Goal: Information Seeking & Learning: Find specific fact

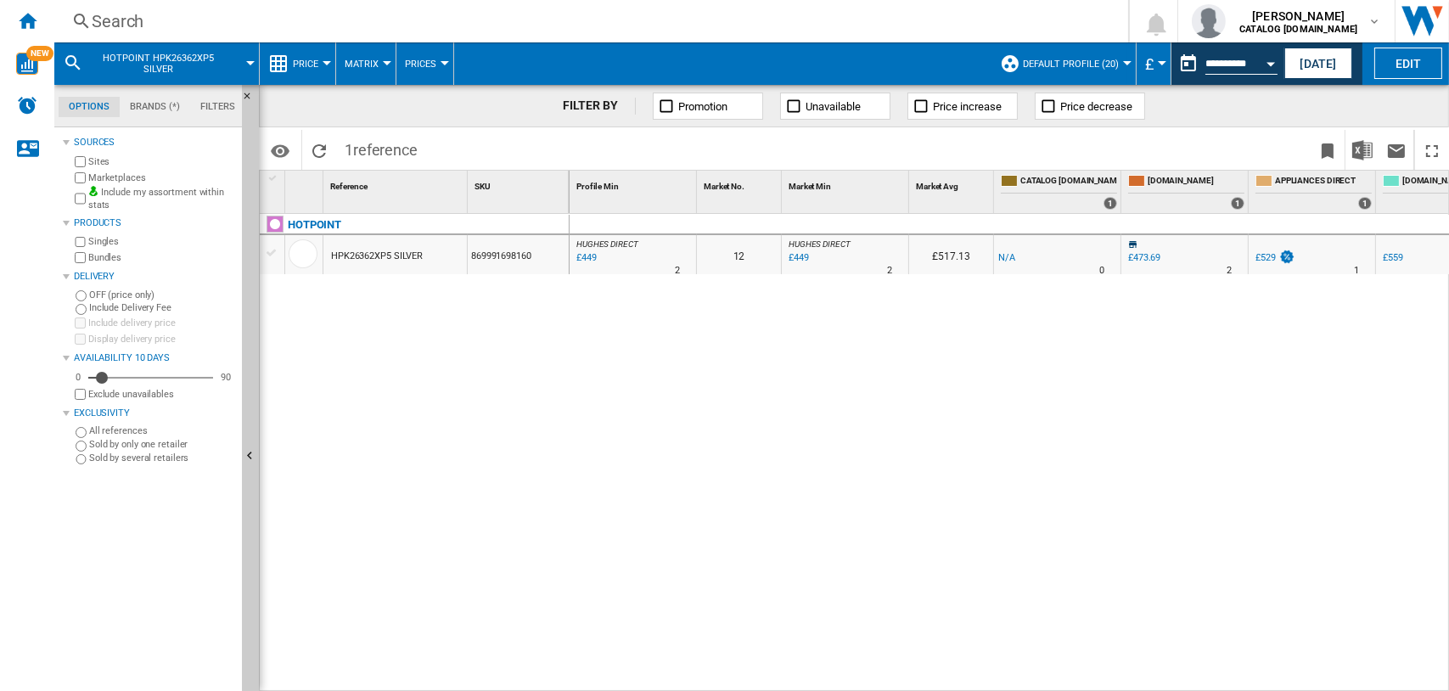
click at [98, 12] on div "Search" at bounding box center [588, 21] width 992 height 24
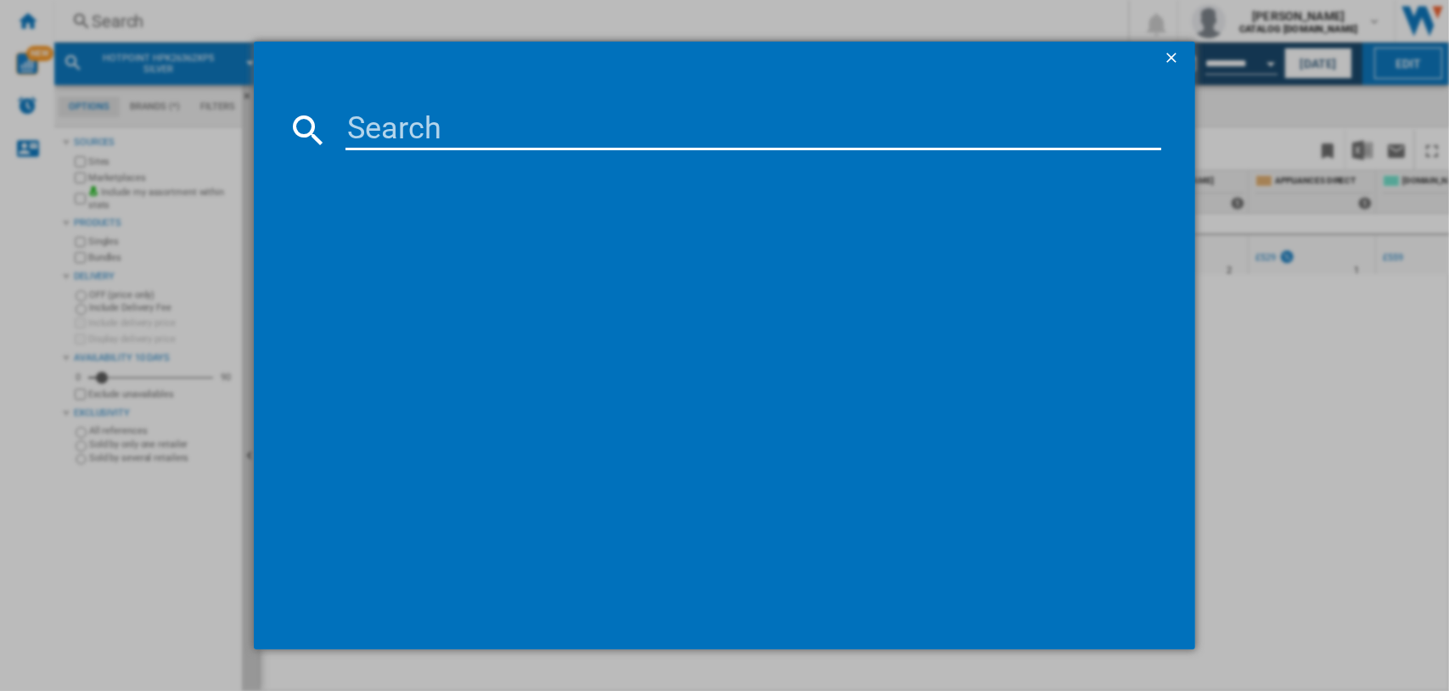
click at [464, 126] on input at bounding box center [753, 129] width 817 height 41
type input "kdc5422"
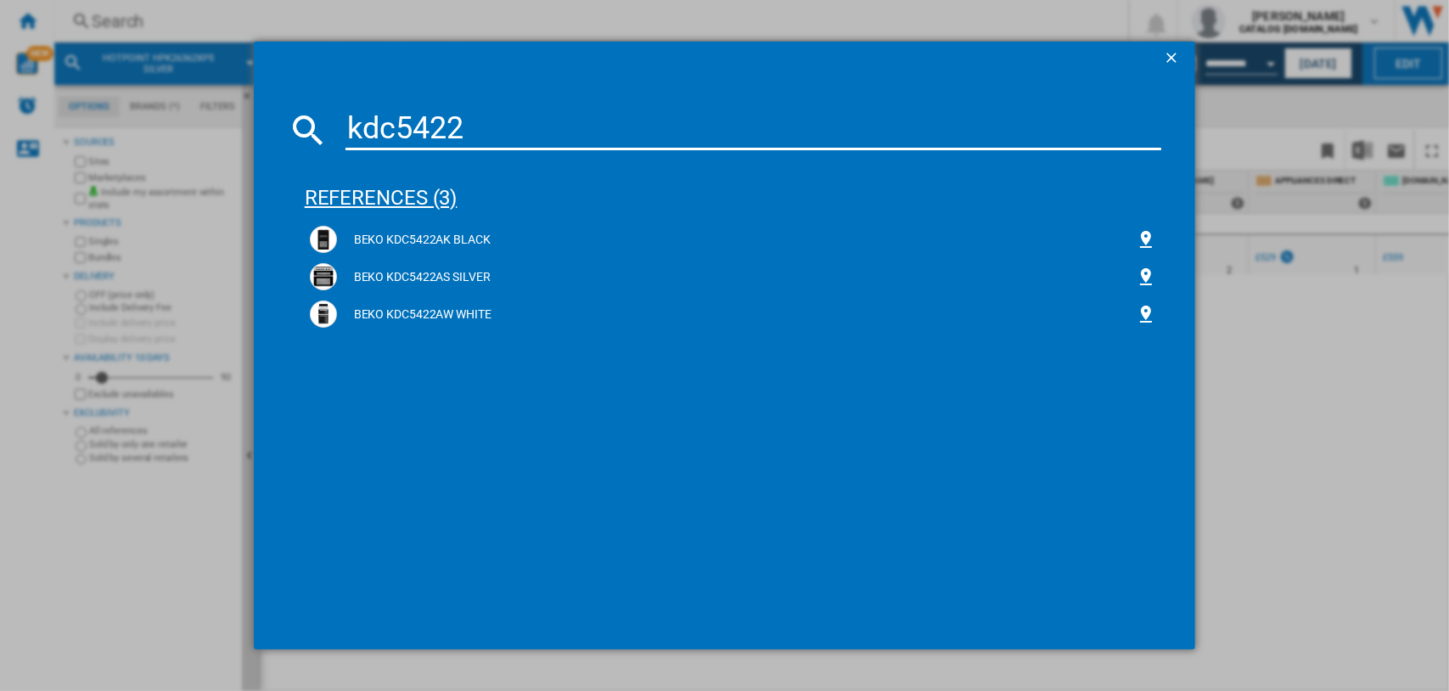
click at [350, 197] on div "references (3)" at bounding box center [733, 190] width 857 height 63
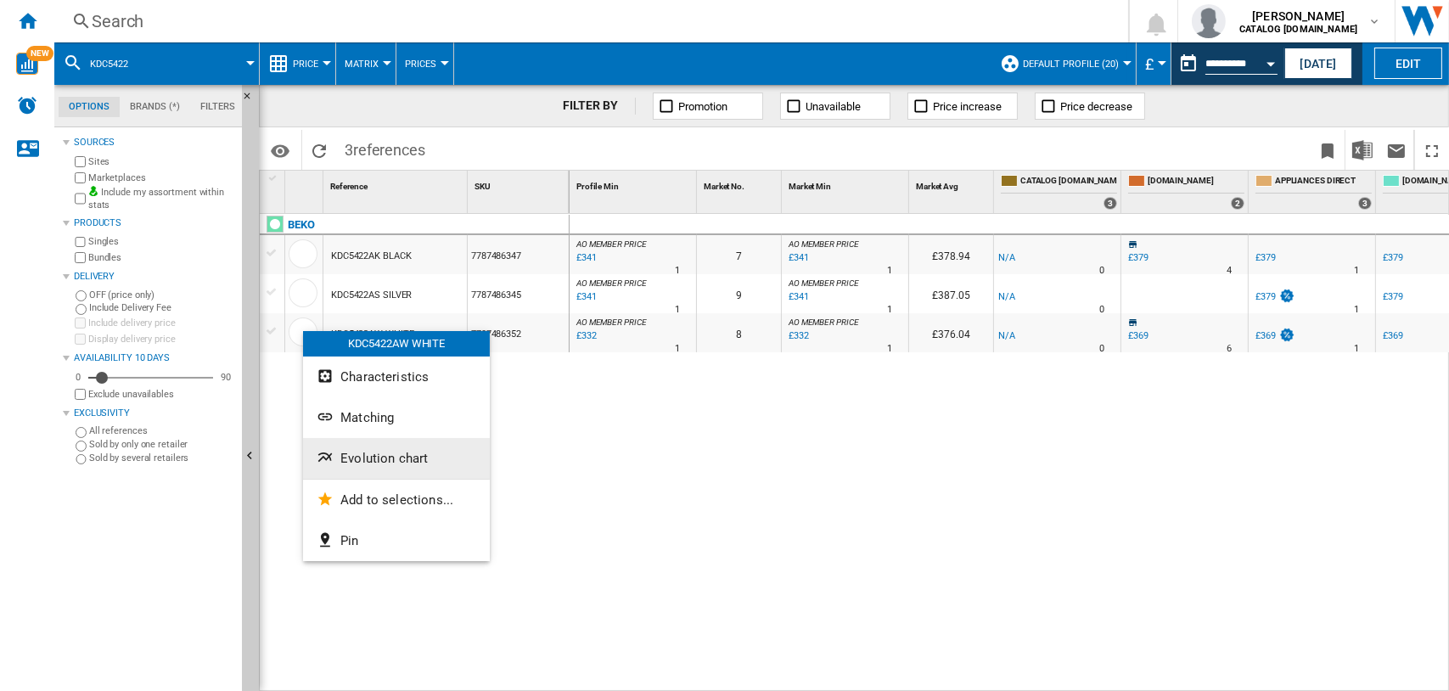
click at [365, 455] on span "Evolution chart" at bounding box center [383, 458] width 87 height 15
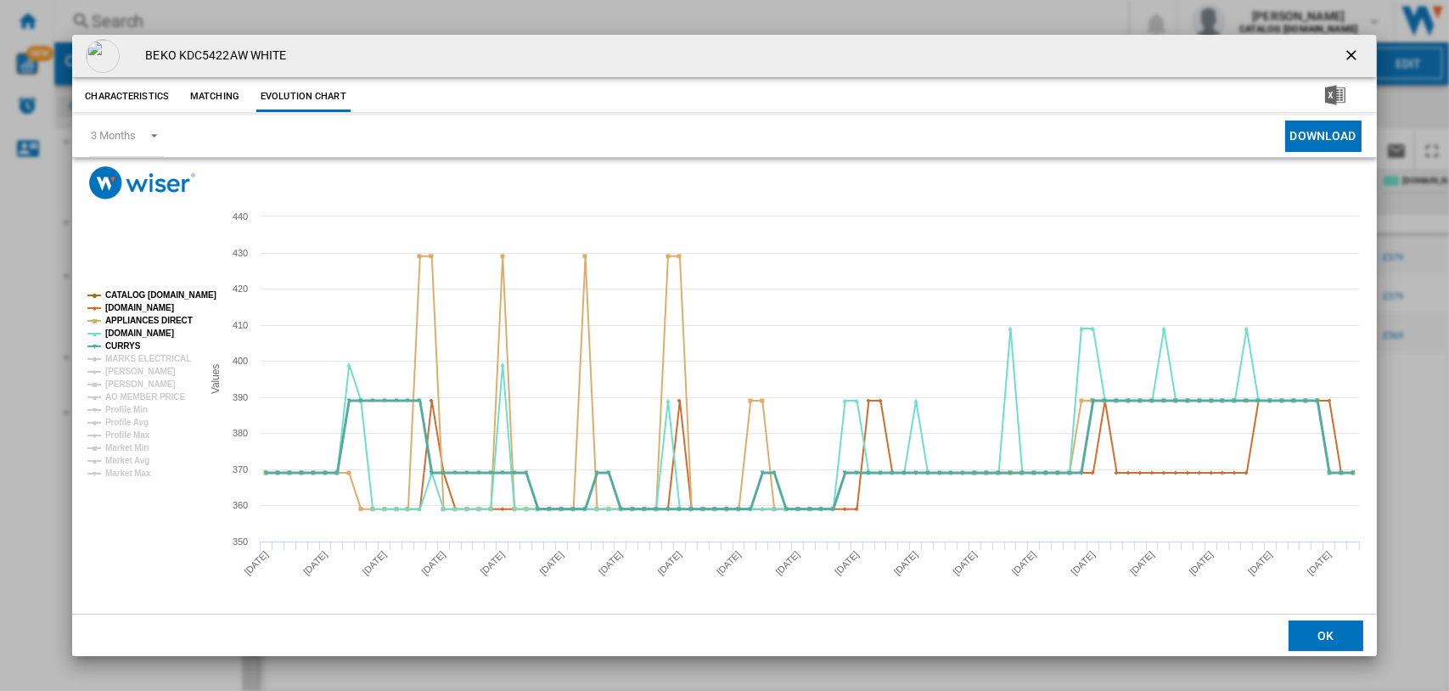
click at [124, 342] on tspan "CURRYS" at bounding box center [123, 345] width 36 height 9
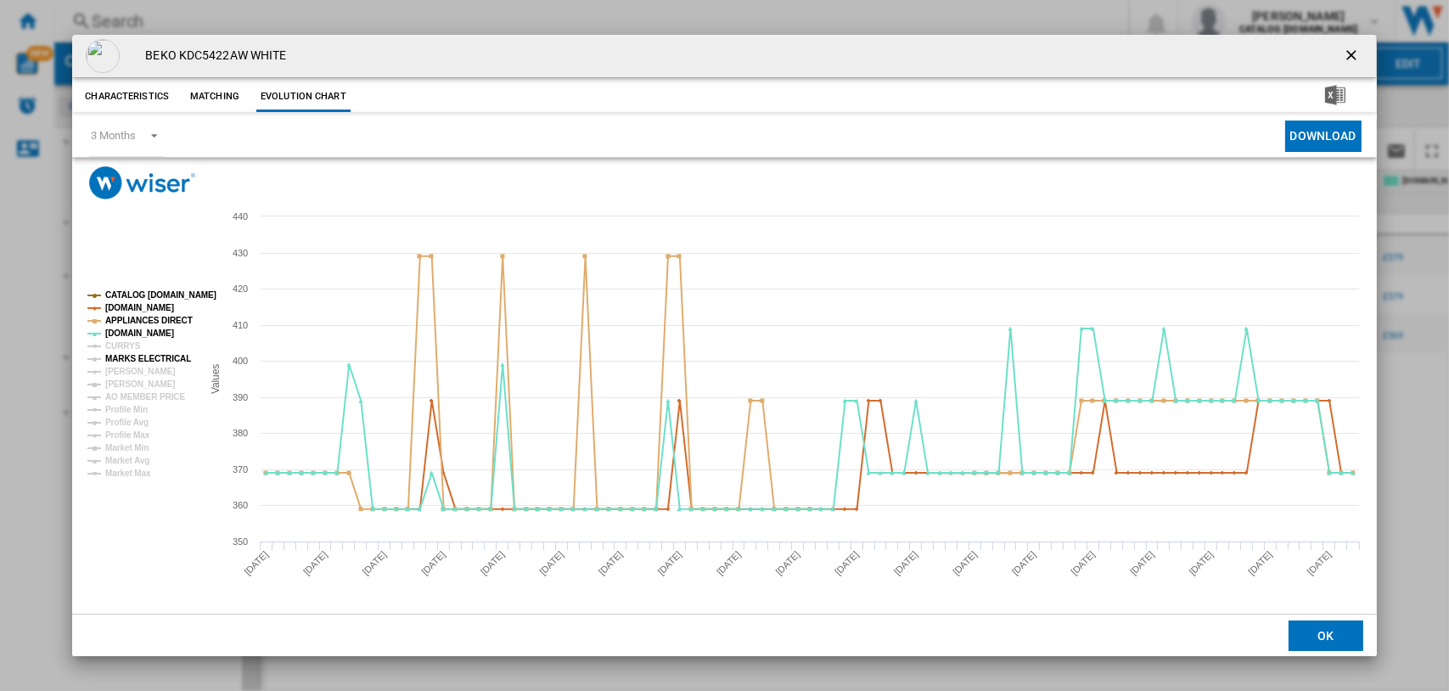
click at [124, 357] on tspan "MARKS ELECTRICAL" at bounding box center [148, 358] width 86 height 9
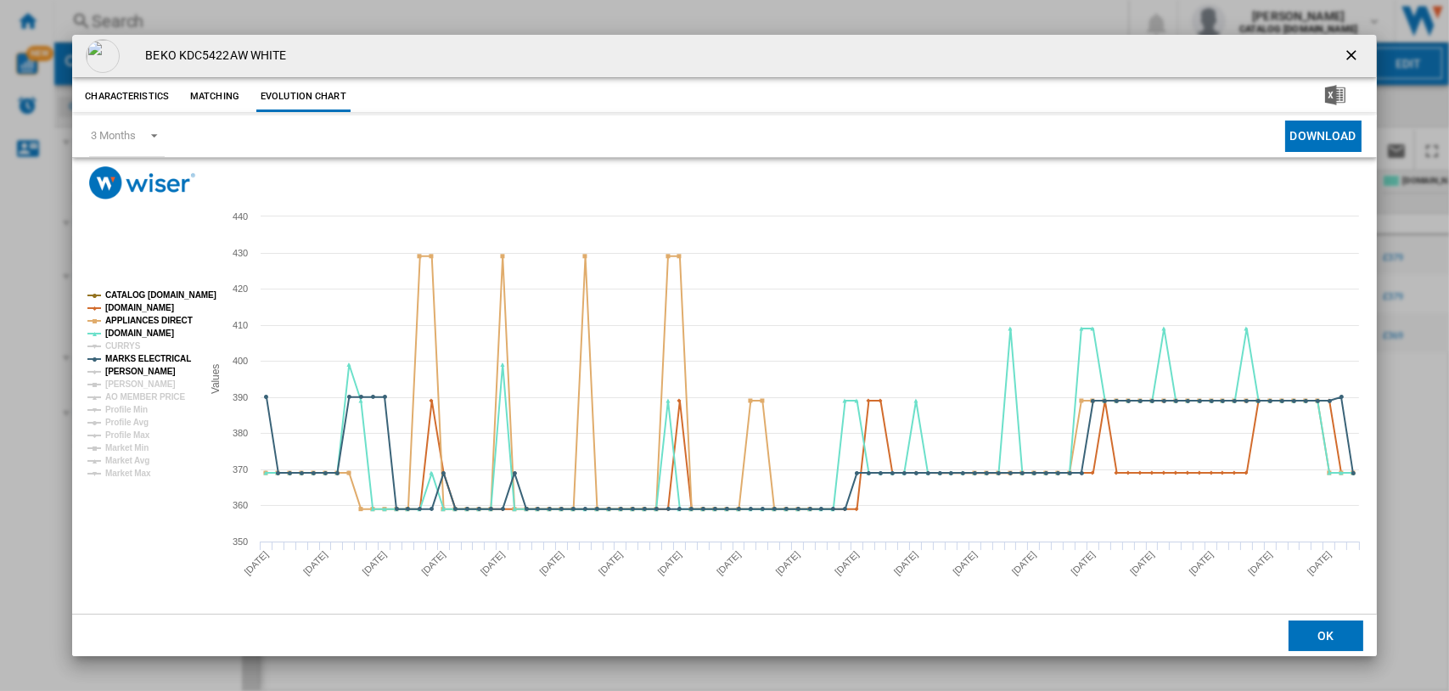
click at [125, 368] on tspan "[PERSON_NAME]" at bounding box center [140, 371] width 70 height 9
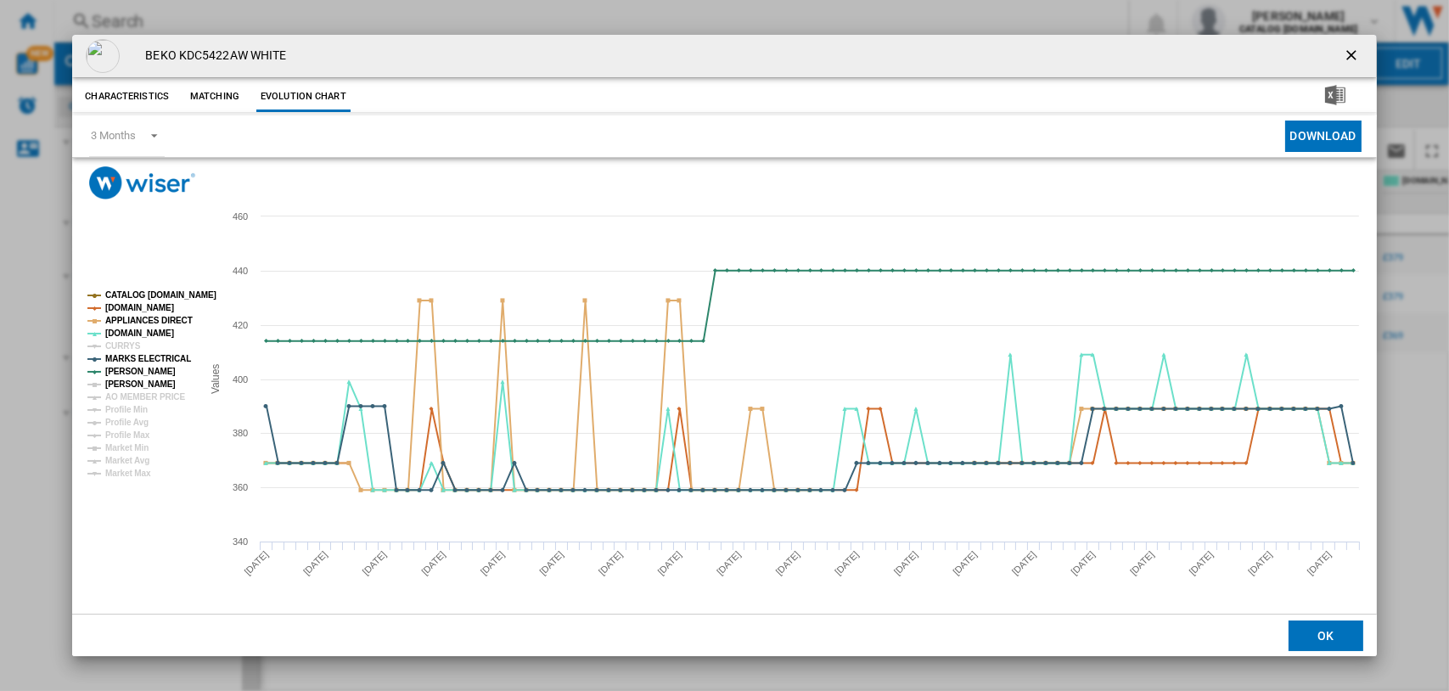
click at [129, 383] on tspan "[PERSON_NAME]" at bounding box center [140, 383] width 70 height 9
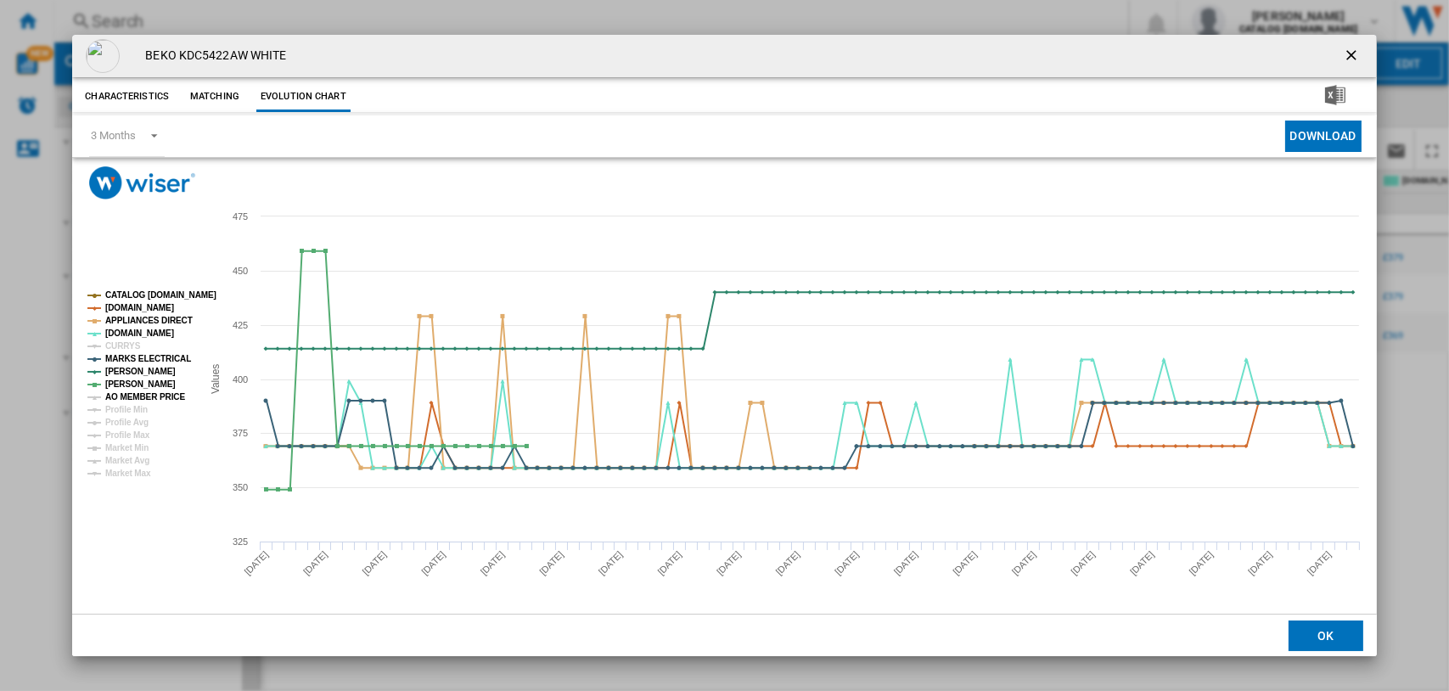
click at [129, 395] on tspan "AO MEMBER PRICE" at bounding box center [145, 396] width 80 height 9
click at [141, 303] on tspan "[DOMAIN_NAME]" at bounding box center [139, 307] width 69 height 9
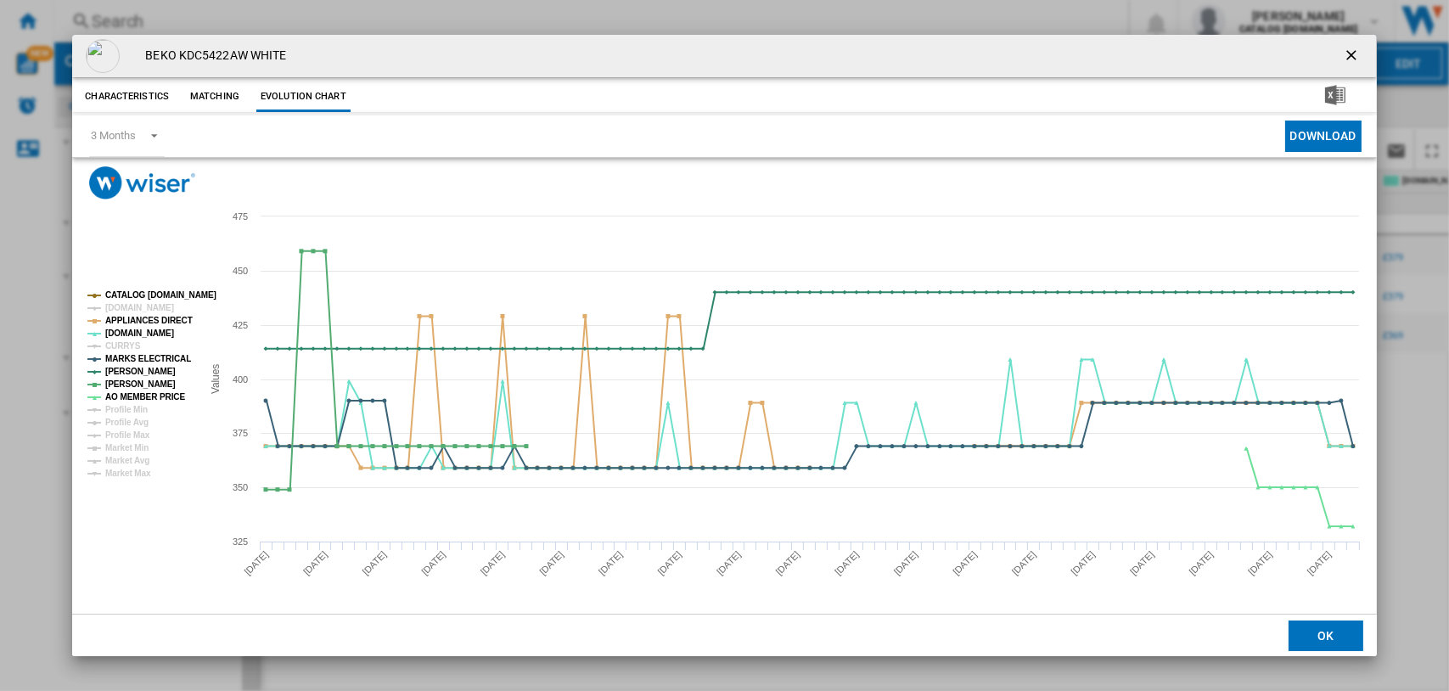
click at [141, 290] on tspan "CATALOG [DOMAIN_NAME]" at bounding box center [160, 294] width 111 height 9
click at [136, 384] on tspan "[PERSON_NAME]" at bounding box center [140, 383] width 70 height 9
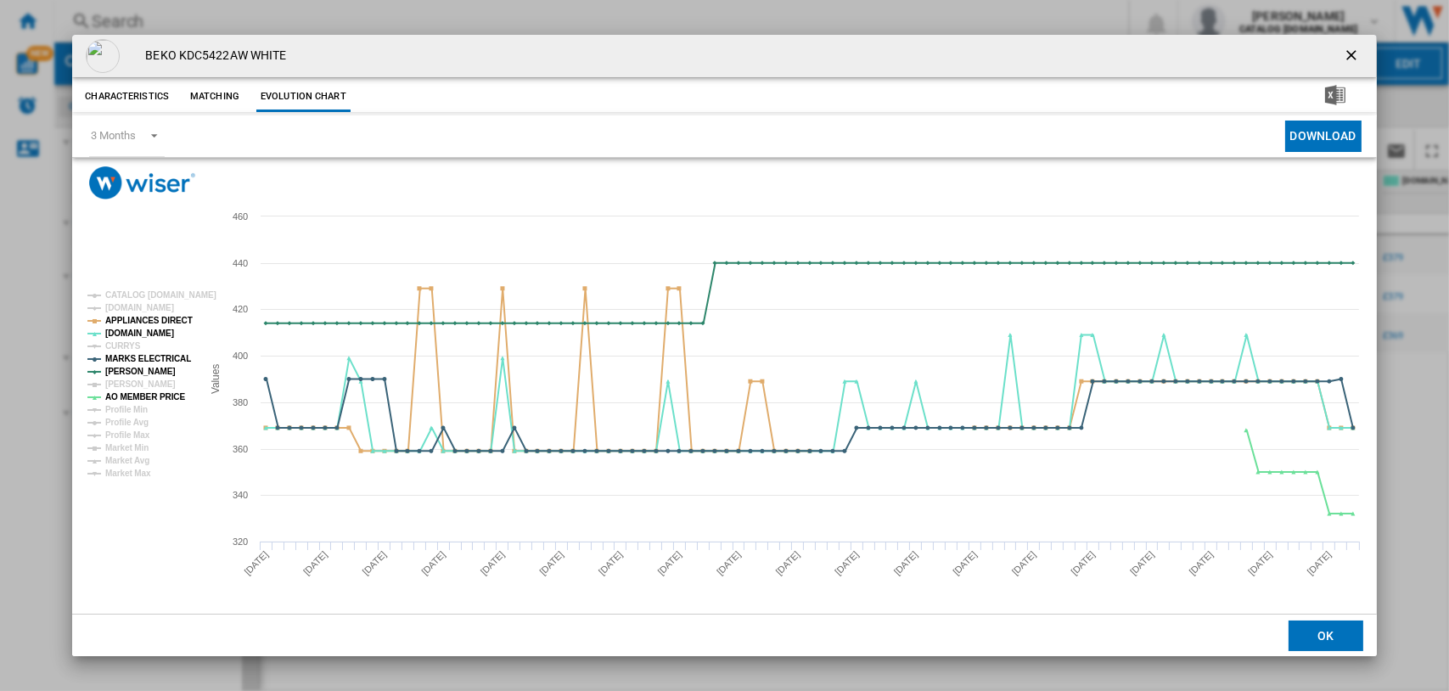
click at [1348, 53] on ng-md-icon "getI18NText('BUTTONS.CLOSE_DIALOG')" at bounding box center [1353, 57] width 20 height 20
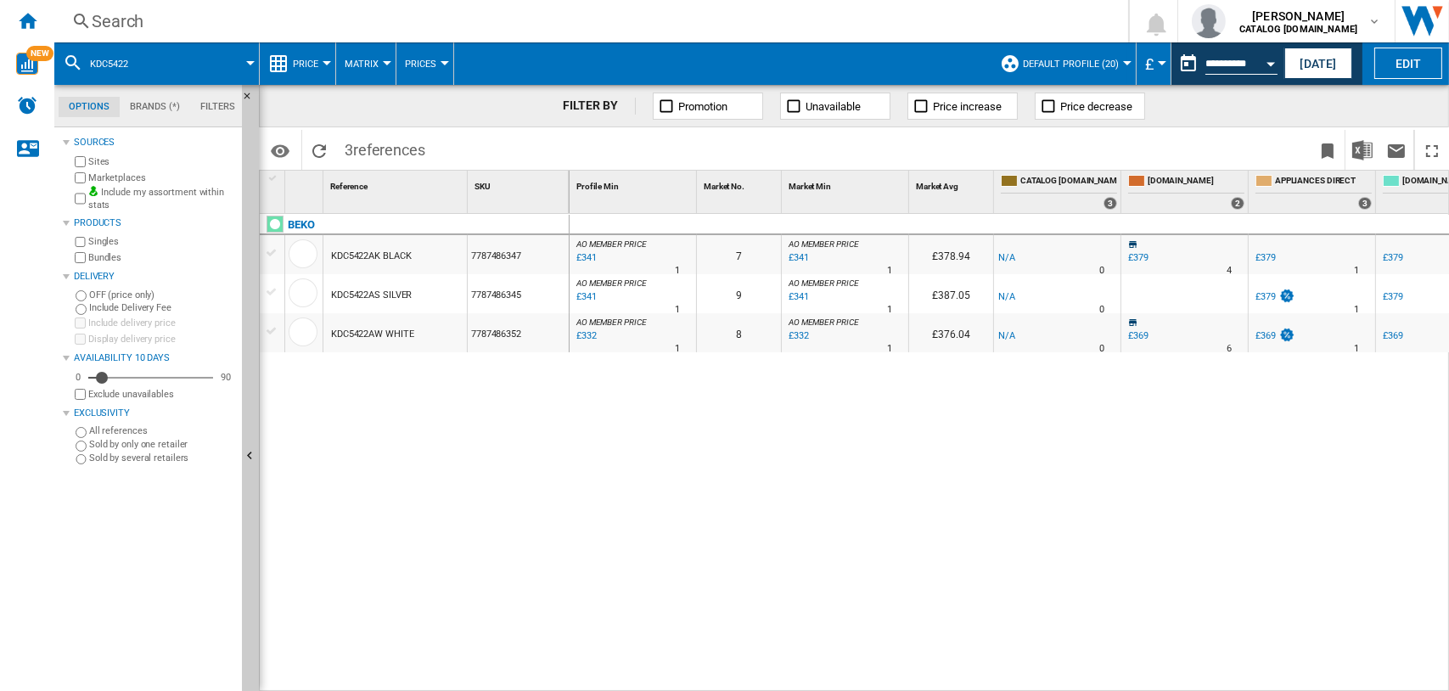
click at [110, 26] on div "Search" at bounding box center [588, 21] width 992 height 24
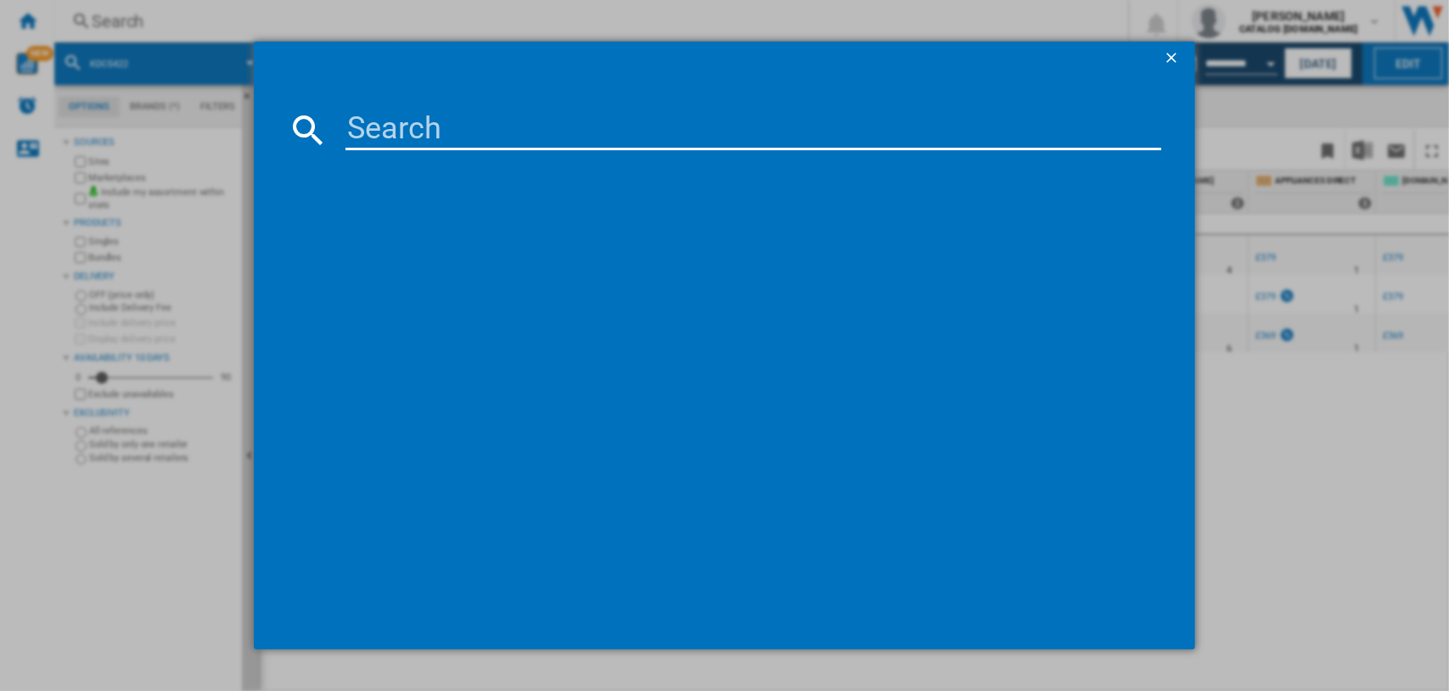
click at [433, 126] on input at bounding box center [753, 129] width 817 height 41
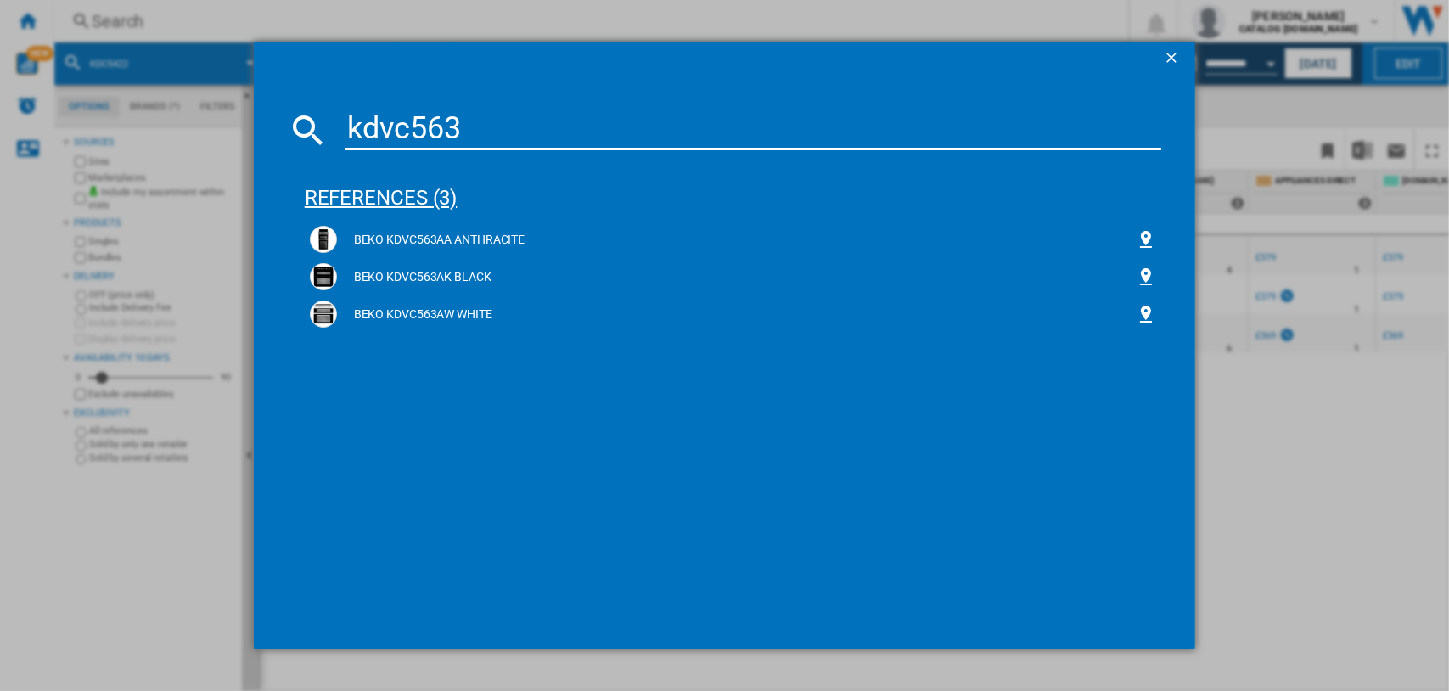
type input "kdvc563"
click at [411, 192] on div "references (3)" at bounding box center [733, 190] width 857 height 63
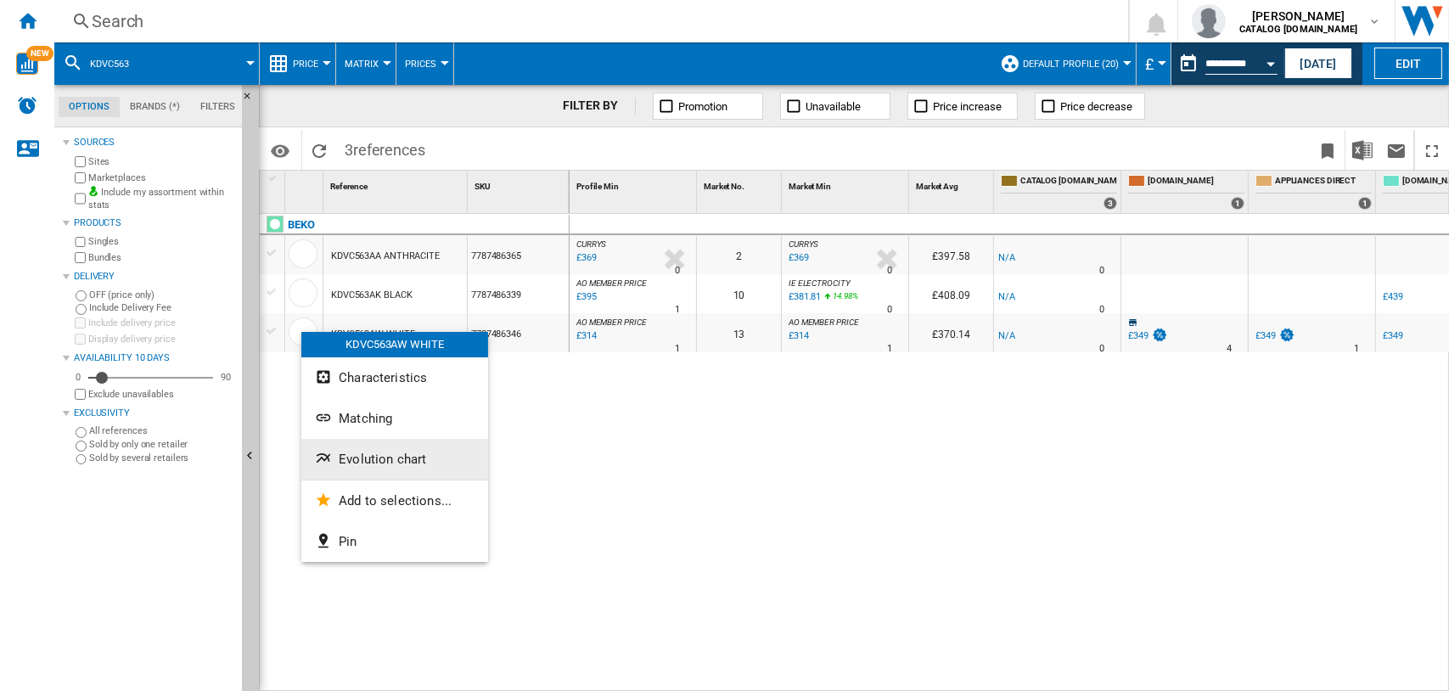
click at [368, 459] on span "Evolution chart" at bounding box center [382, 459] width 87 height 15
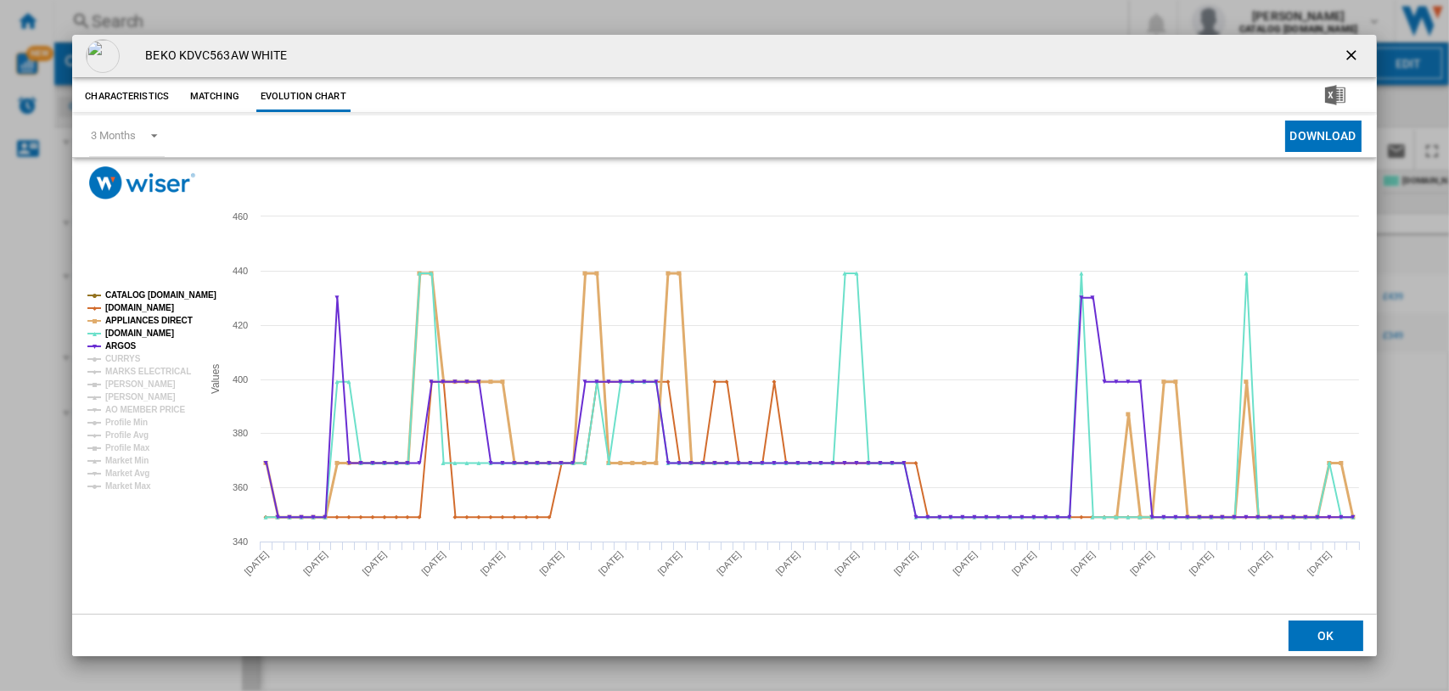
click at [120, 318] on tspan "APPLIANCES DIRECT" at bounding box center [148, 320] width 87 height 9
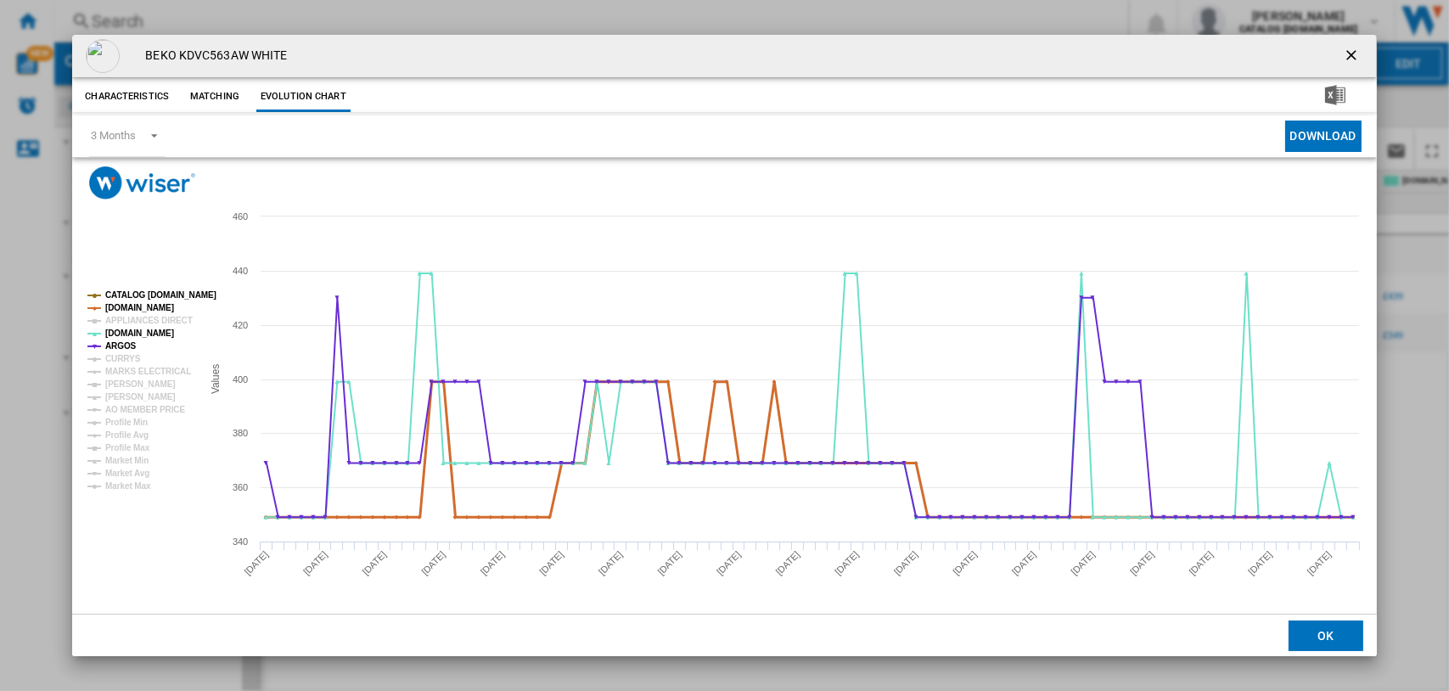
click at [121, 303] on tspan "[DOMAIN_NAME]" at bounding box center [139, 307] width 69 height 9
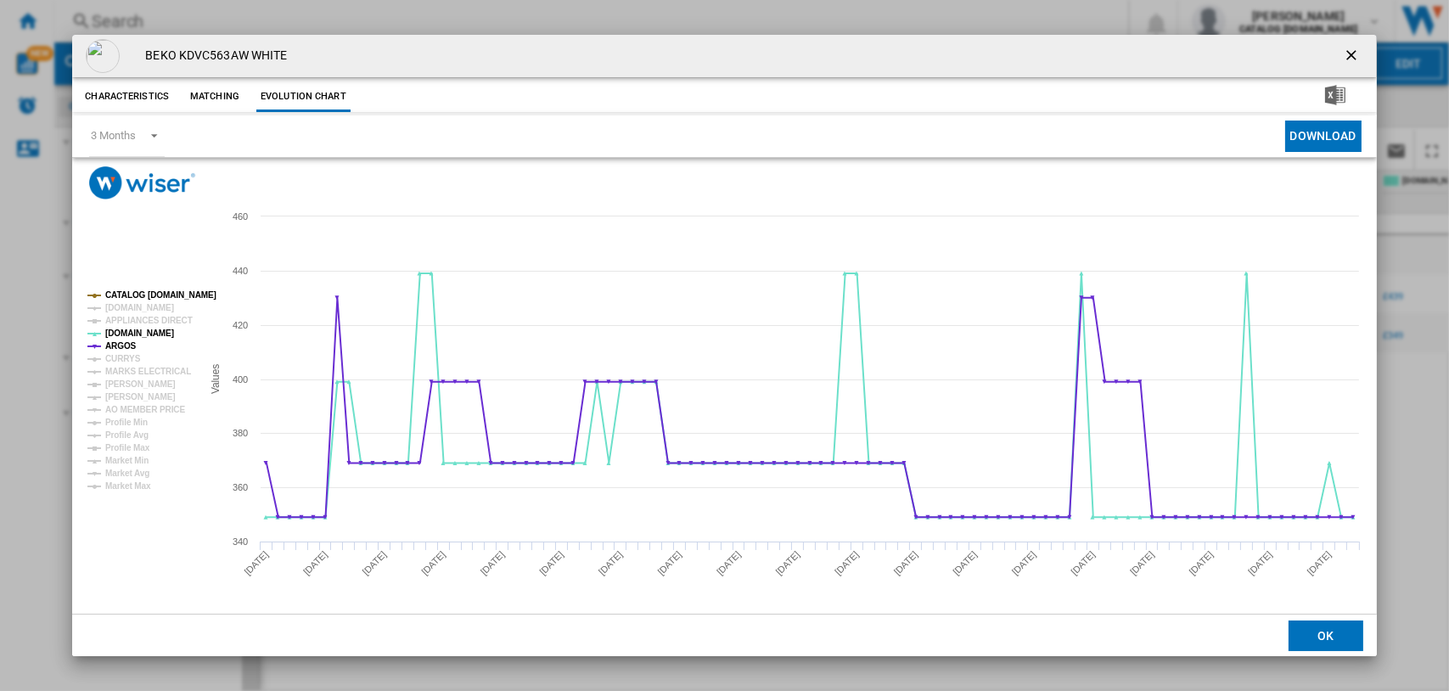
click at [124, 290] on tspan "CATALOG [DOMAIN_NAME]" at bounding box center [160, 294] width 111 height 9
click at [116, 356] on tspan "CURRYS" at bounding box center [123, 358] width 36 height 9
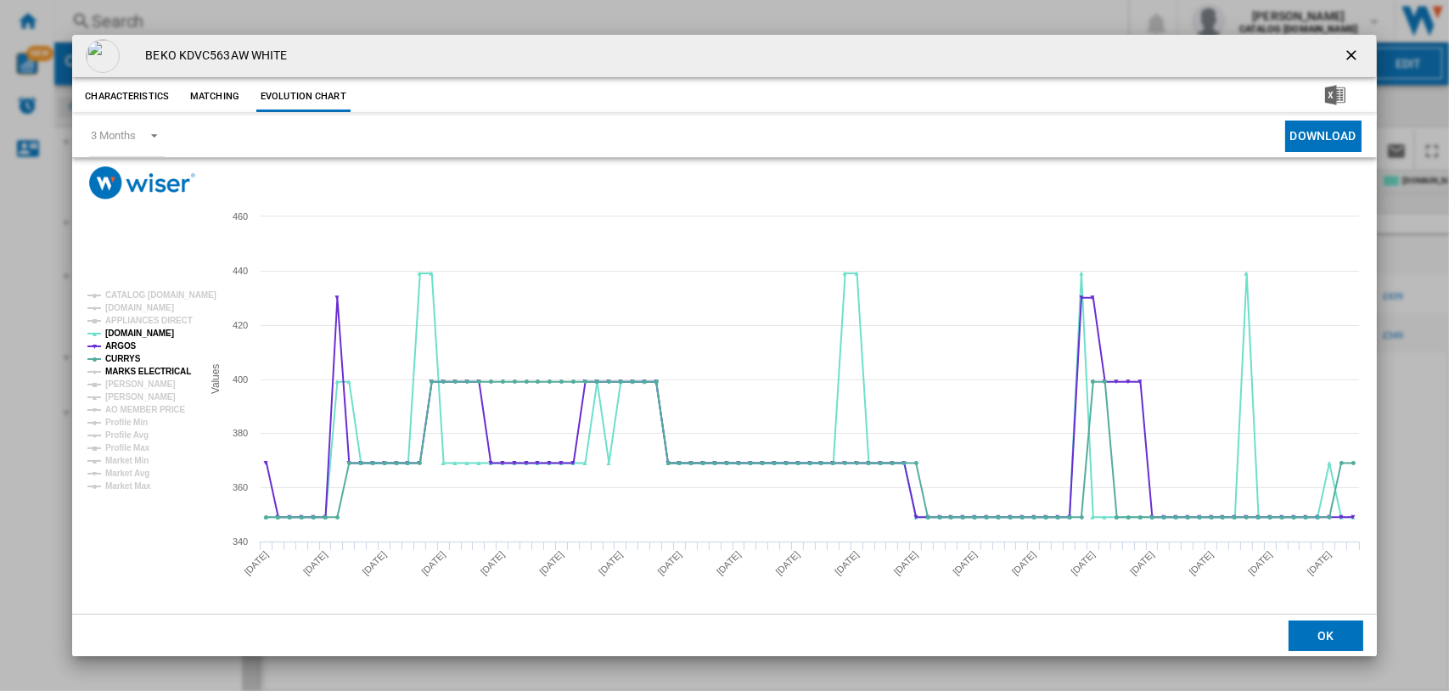
click at [116, 372] on tspan "MARKS ELECTRICAL" at bounding box center [148, 371] width 86 height 9
click at [121, 381] on tspan "[PERSON_NAME]" at bounding box center [140, 383] width 70 height 9
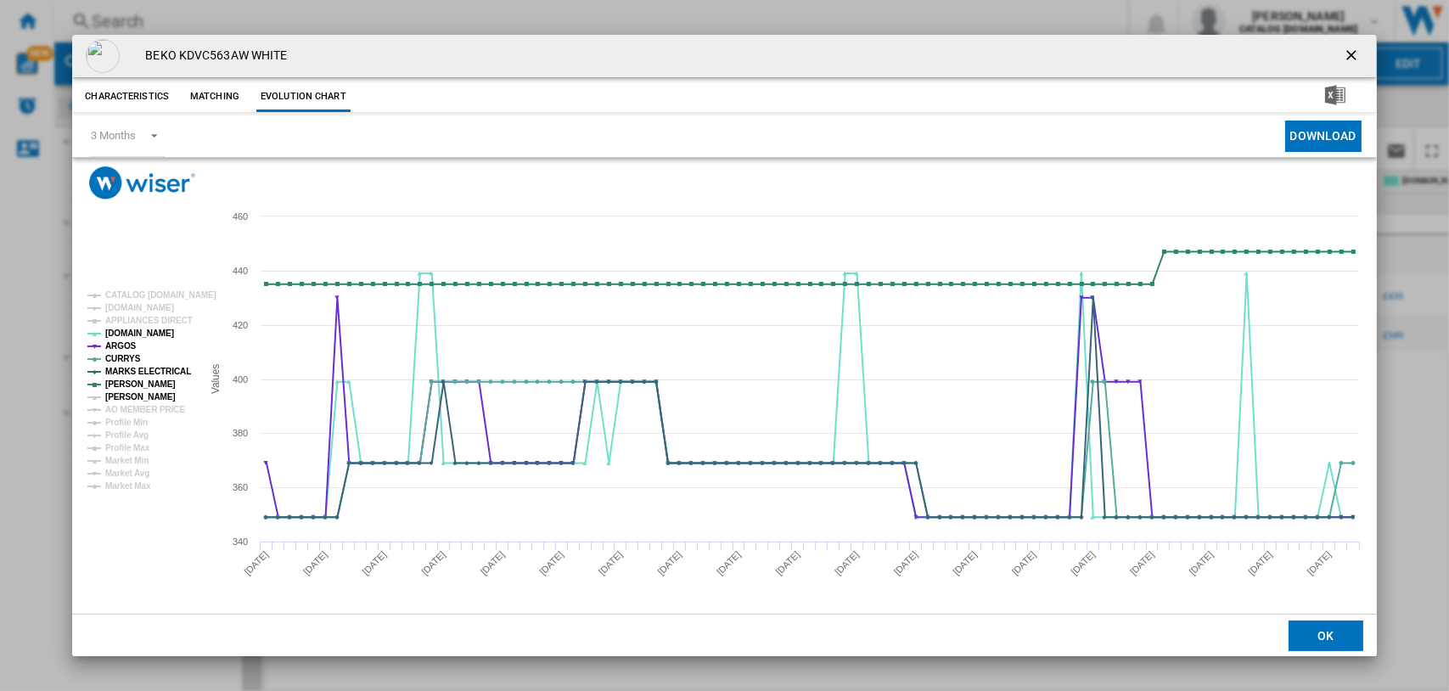
click at [122, 392] on tspan "[PERSON_NAME]" at bounding box center [140, 396] width 70 height 9
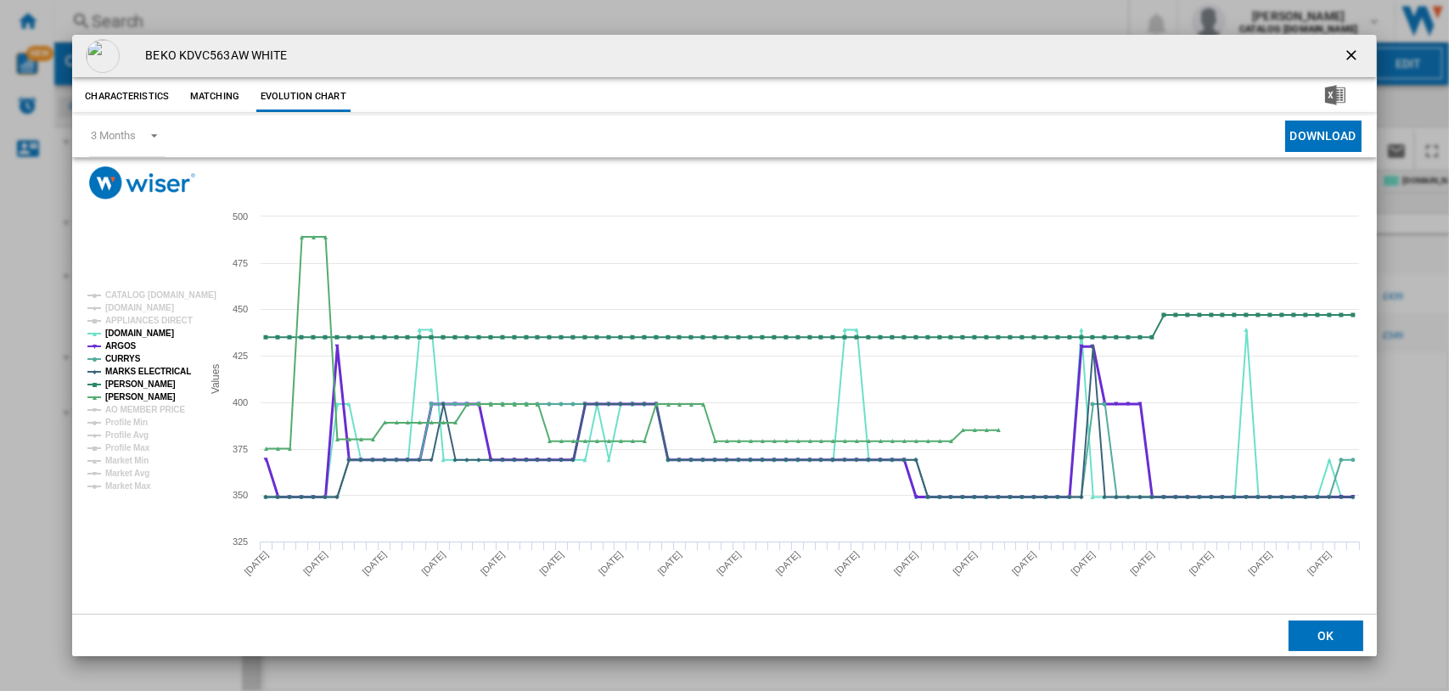
click at [121, 341] on tspan "ARGOS" at bounding box center [120, 345] width 31 height 9
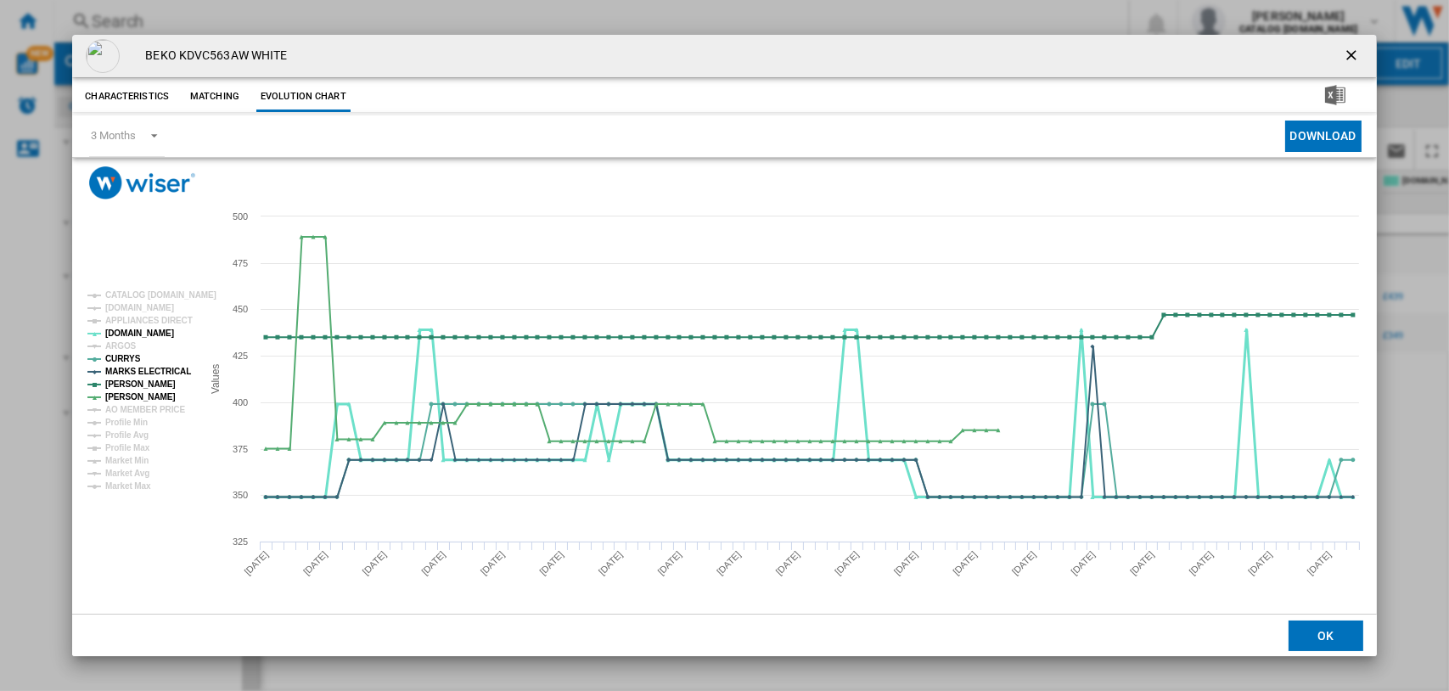
click at [121, 328] on tspan "[DOMAIN_NAME]" at bounding box center [139, 332] width 69 height 9
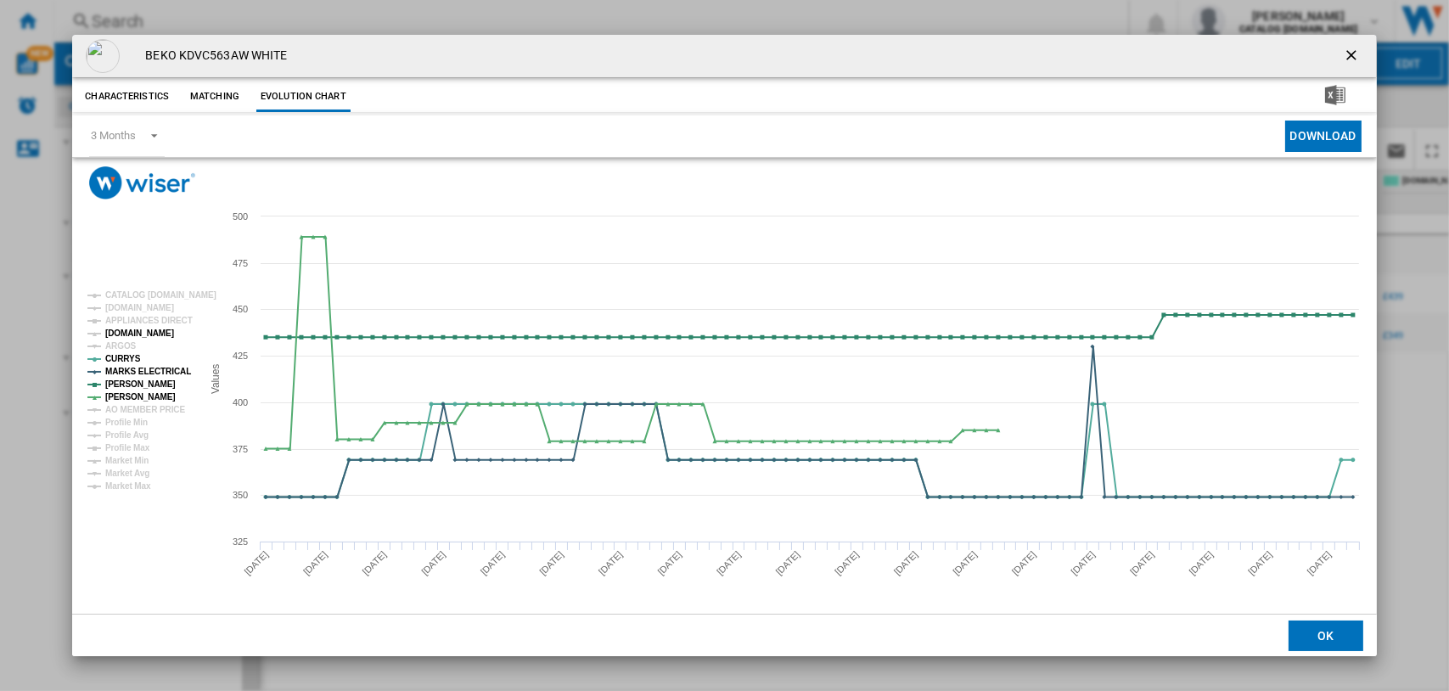
click at [125, 334] on tspan "[DOMAIN_NAME]" at bounding box center [139, 332] width 69 height 9
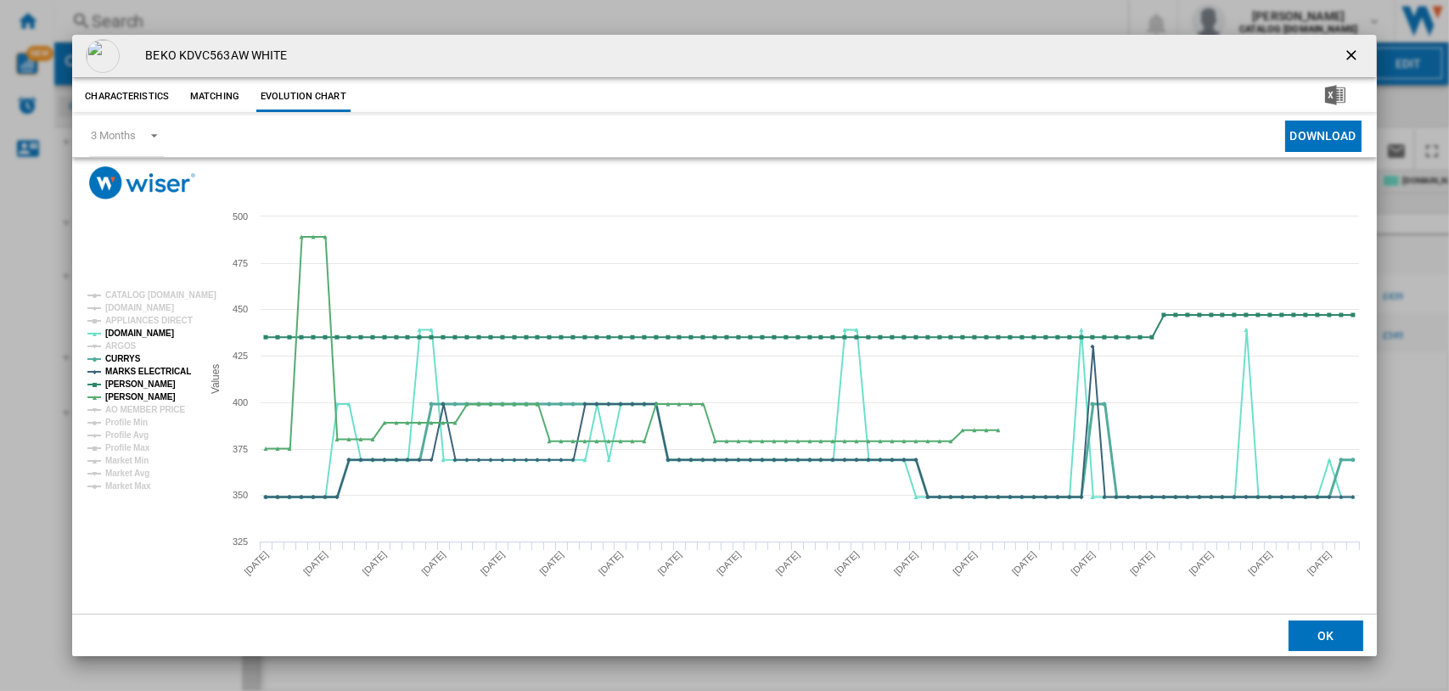
click at [113, 355] on tspan "CURRYS" at bounding box center [123, 358] width 36 height 9
click at [116, 343] on tspan "ARGOS" at bounding box center [120, 345] width 31 height 9
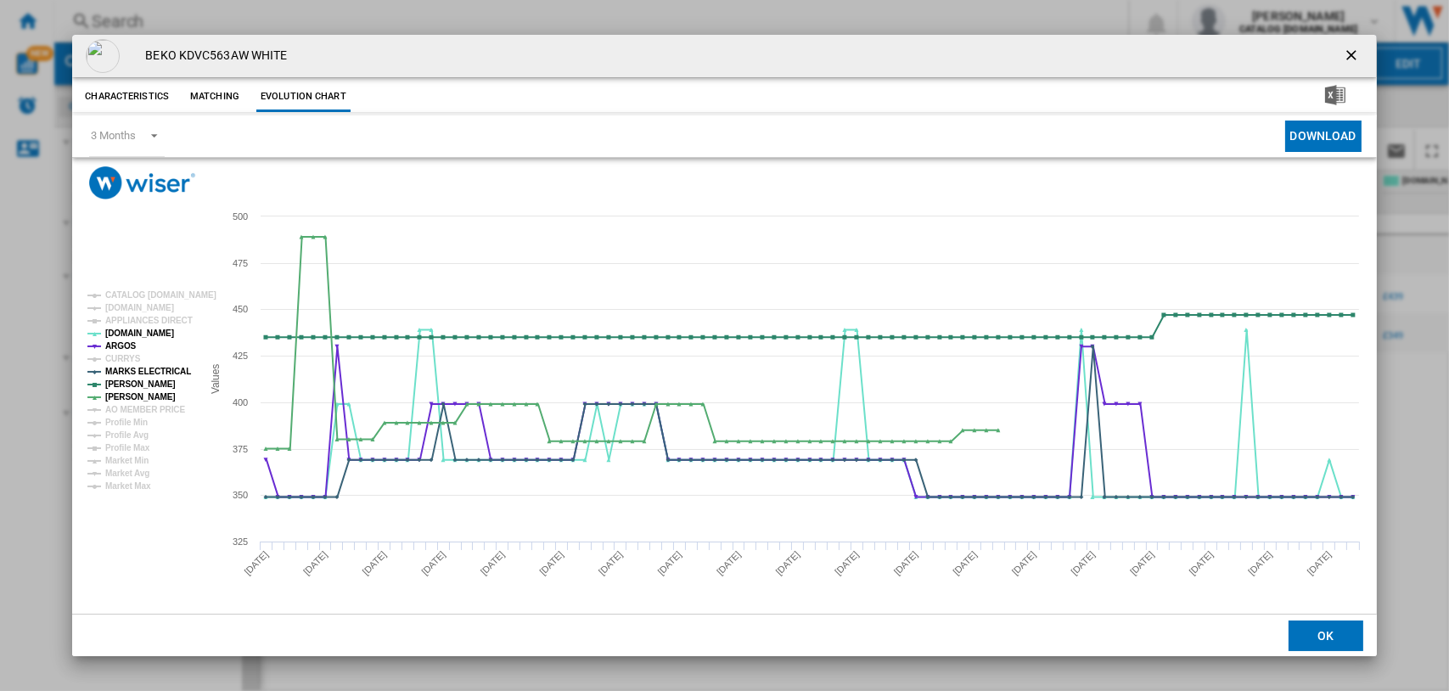
click at [1355, 57] on ng-md-icon "getI18NText('BUTTONS.CLOSE_DIALOG')" at bounding box center [1353, 57] width 20 height 20
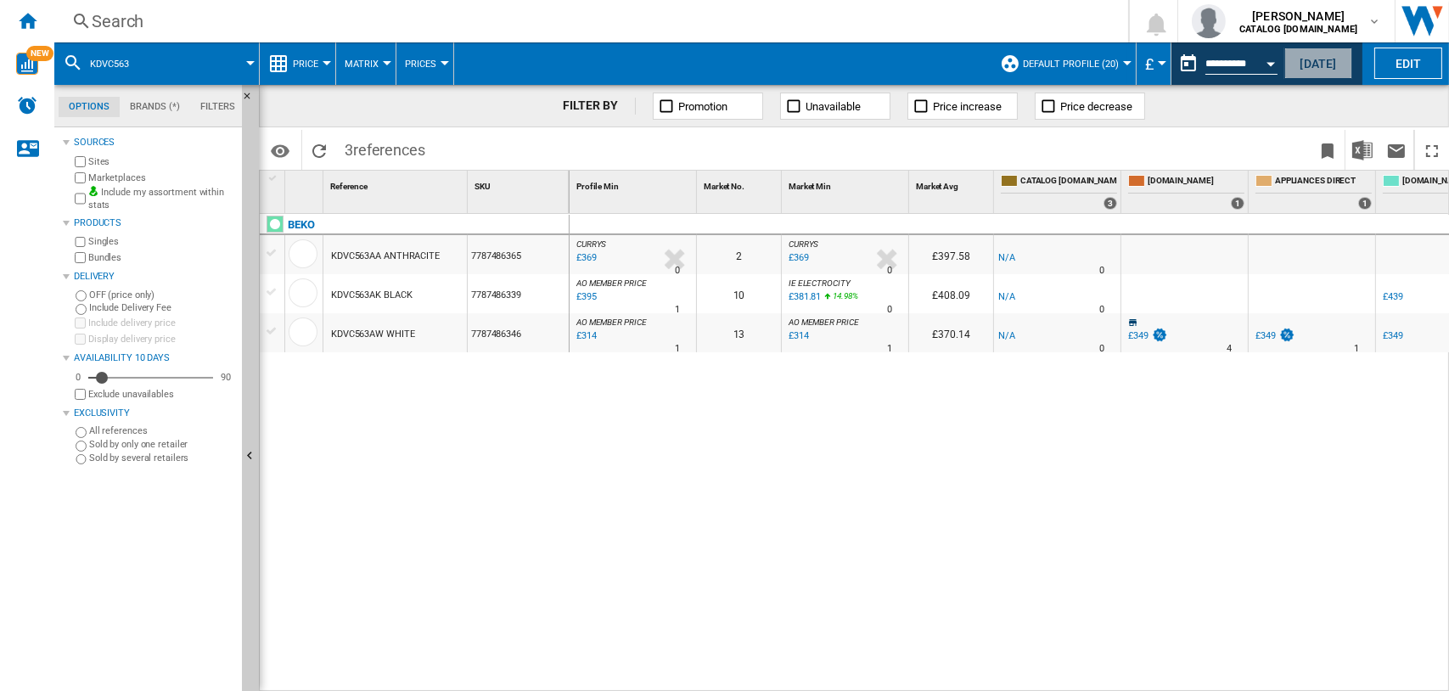
click at [1312, 59] on button "[DATE]" at bounding box center [1318, 63] width 68 height 31
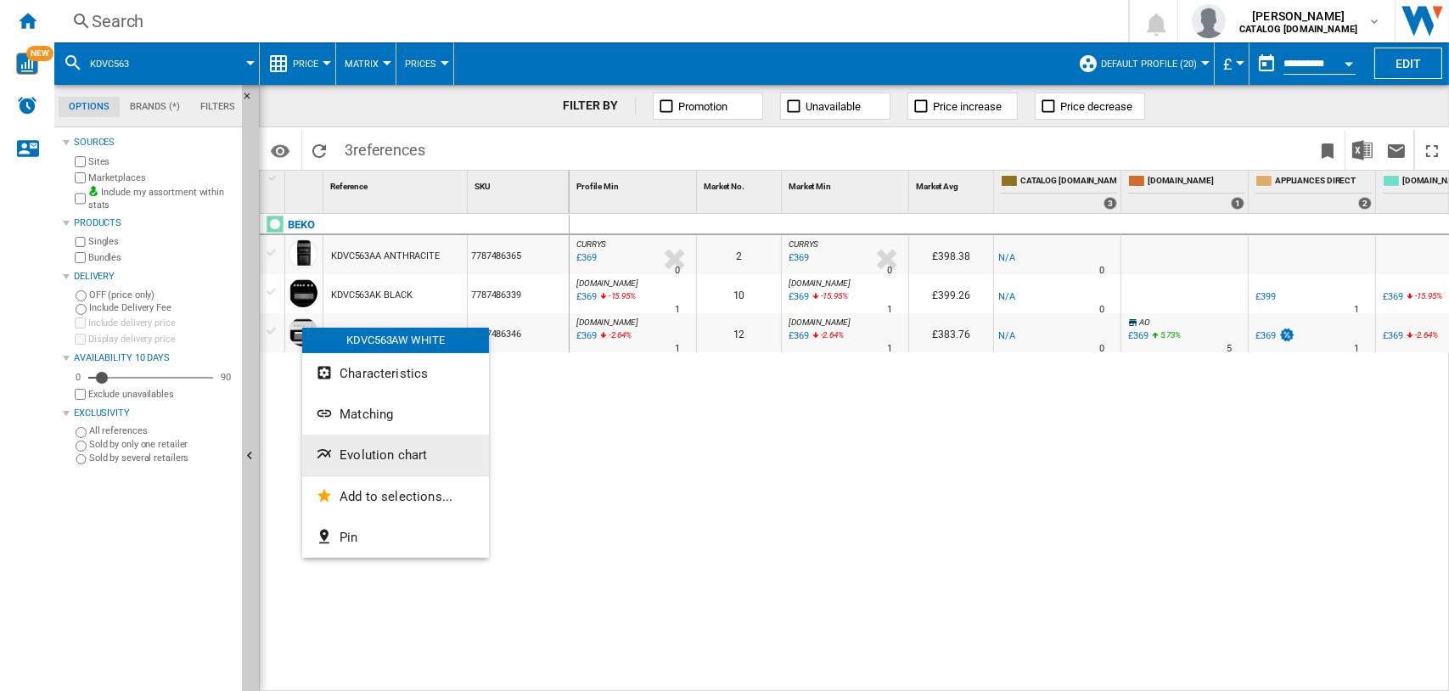
click at [349, 452] on span "Evolution chart" at bounding box center [383, 454] width 87 height 15
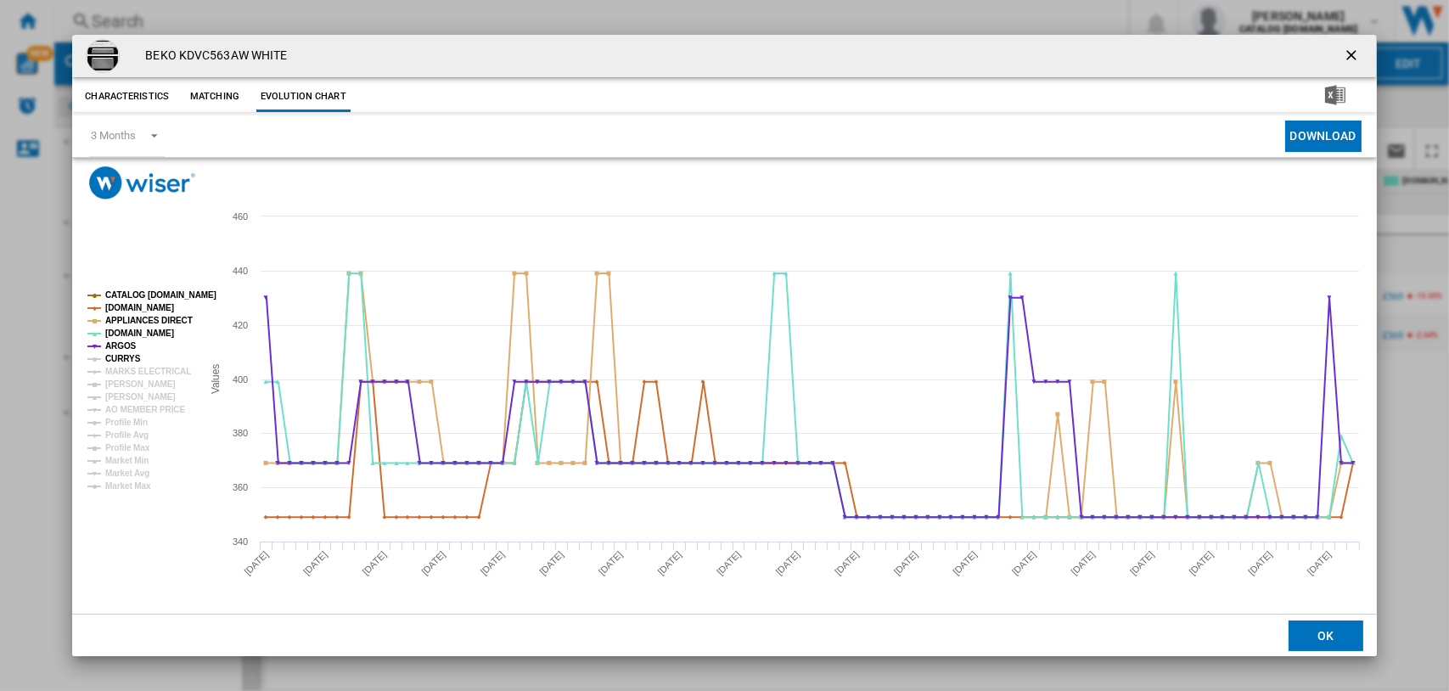
click at [123, 362] on tspan "CURRYS" at bounding box center [123, 358] width 36 height 9
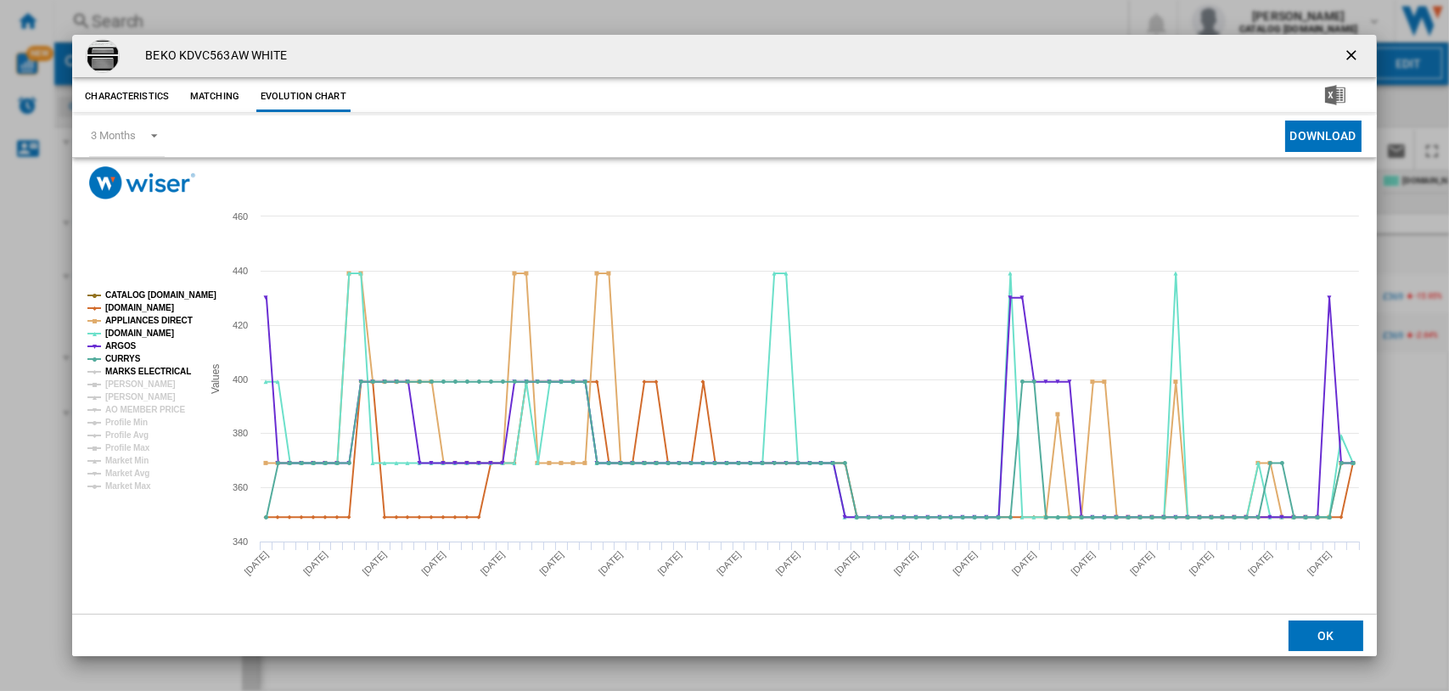
click at [131, 375] on tspan "MARKS ELECTRICAL" at bounding box center [148, 371] width 86 height 9
click at [129, 383] on tspan "[PERSON_NAME]" at bounding box center [140, 383] width 70 height 9
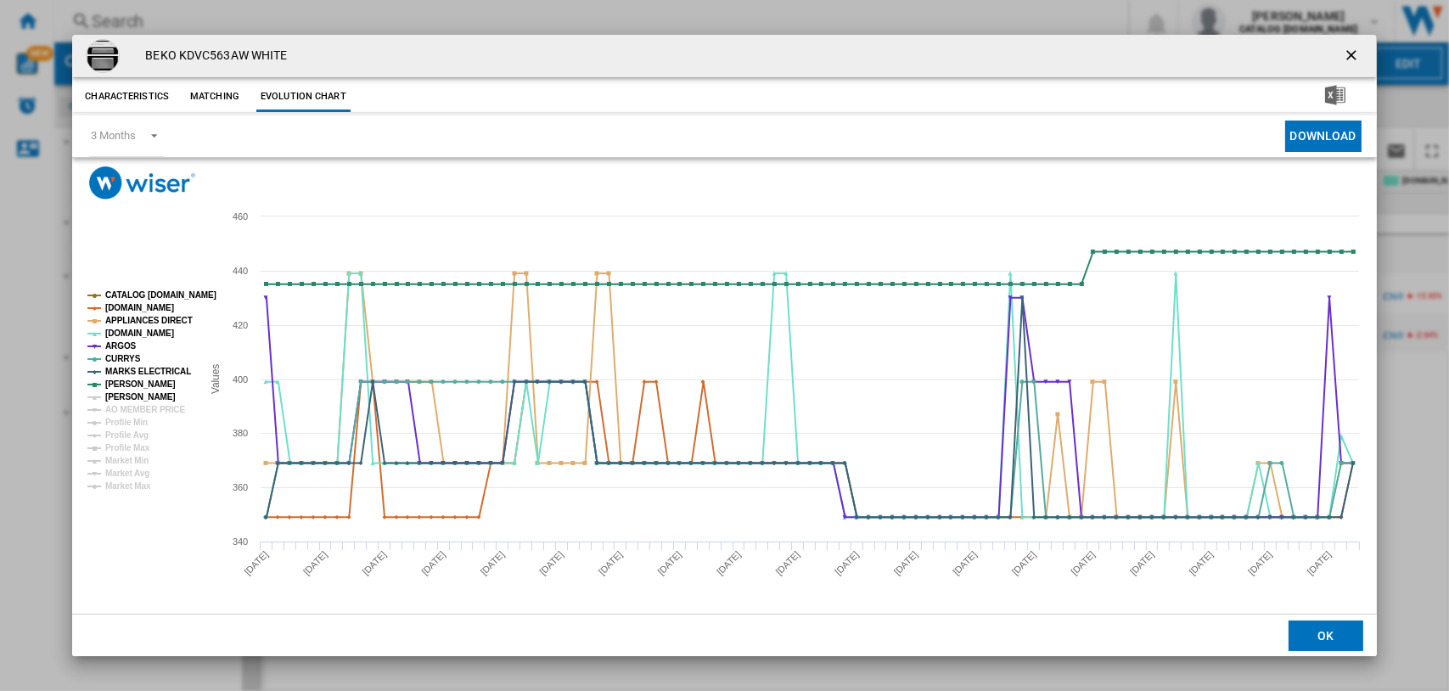
click at [126, 396] on tspan "[PERSON_NAME]" at bounding box center [140, 396] width 70 height 9
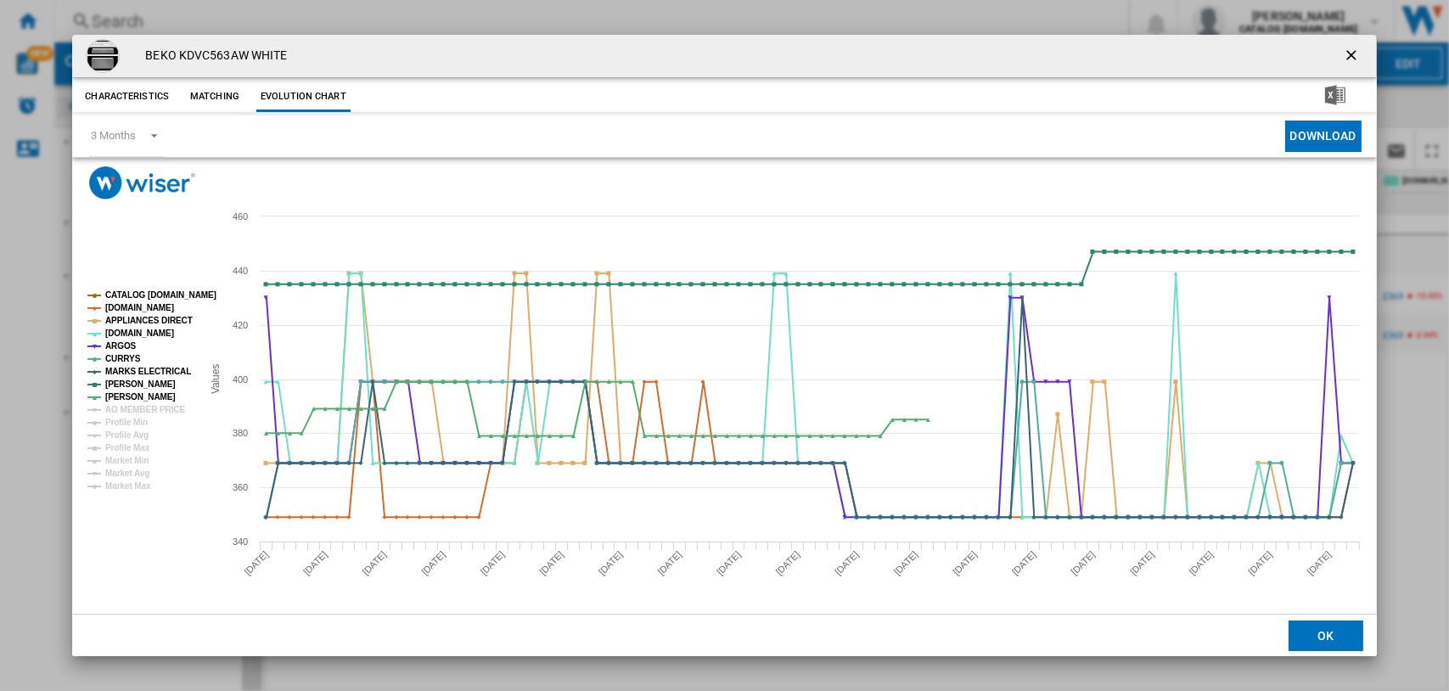
click at [1354, 59] on ng-md-icon "getI18NText('BUTTONS.CLOSE_DIALOG')" at bounding box center [1353, 57] width 20 height 20
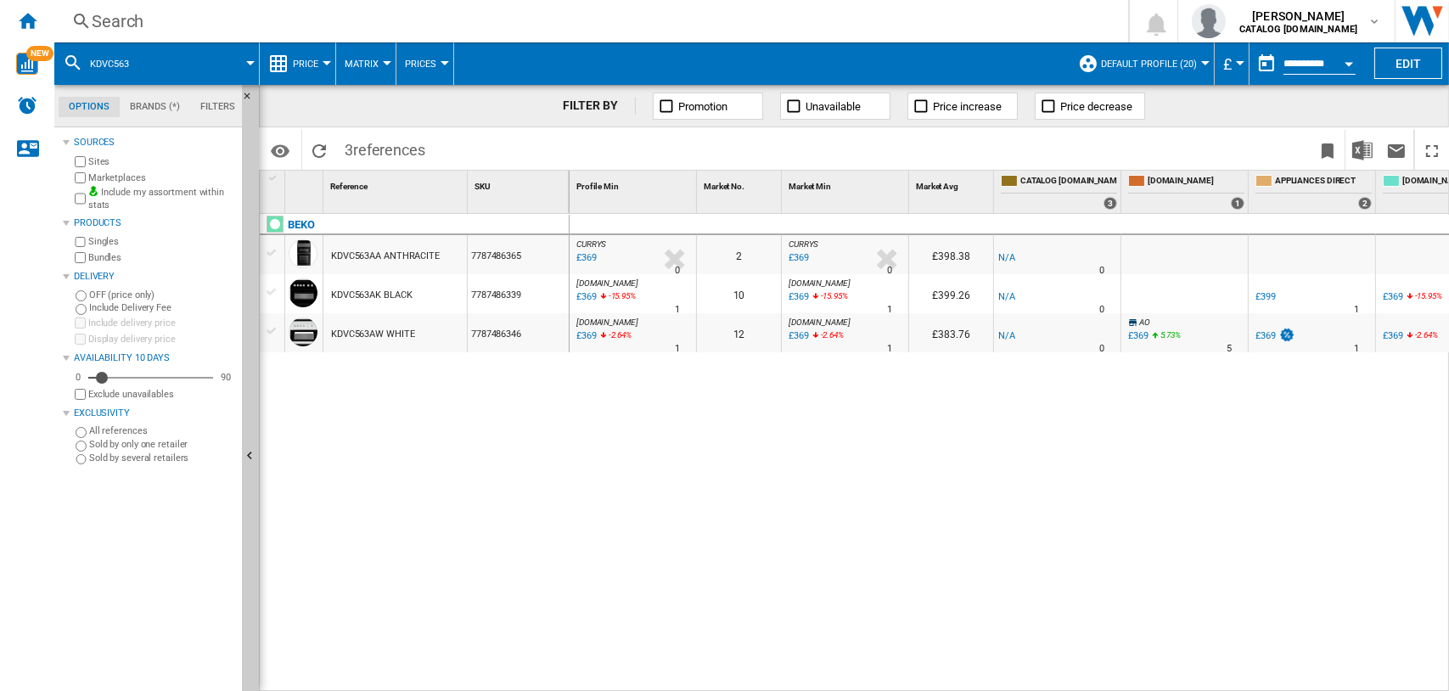
click at [122, 21] on div "Search" at bounding box center [588, 21] width 992 height 24
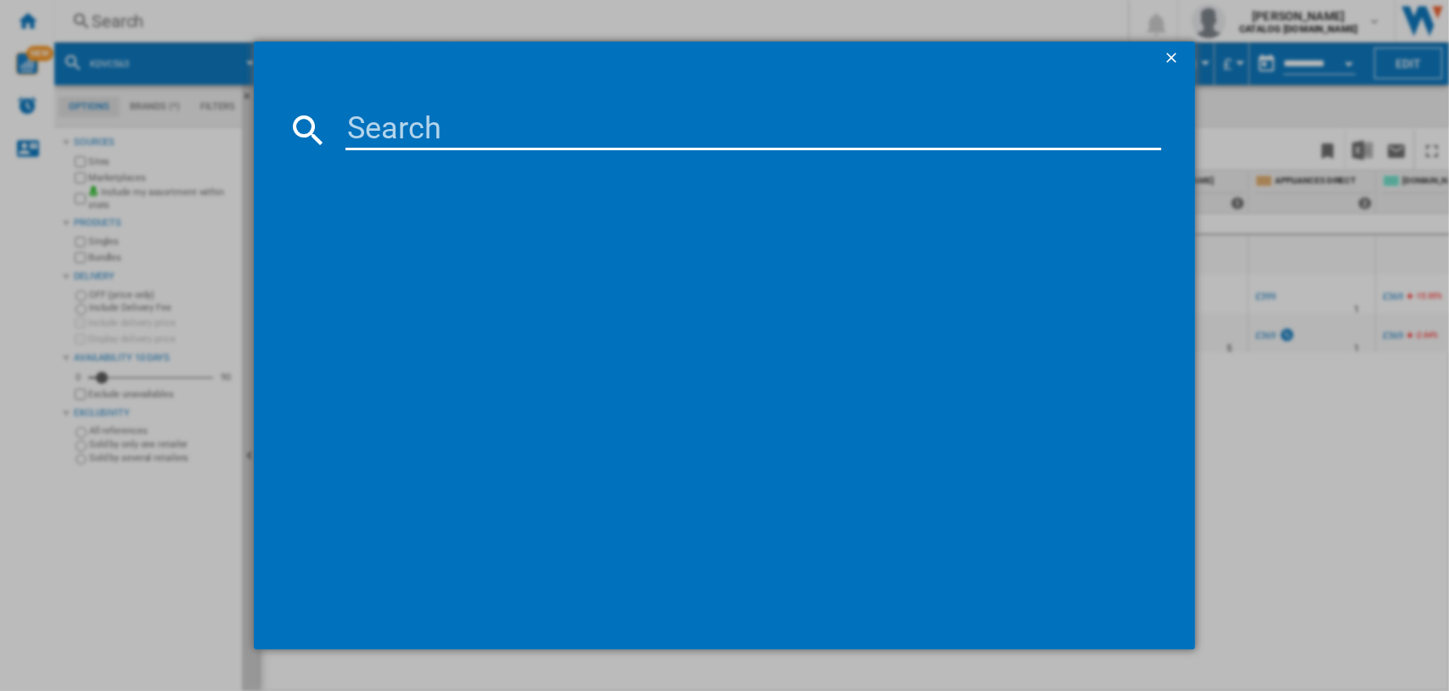
click at [440, 138] on input at bounding box center [753, 129] width 817 height 41
click at [452, 137] on input at bounding box center [753, 129] width 817 height 41
click at [450, 139] on input at bounding box center [753, 129] width 817 height 41
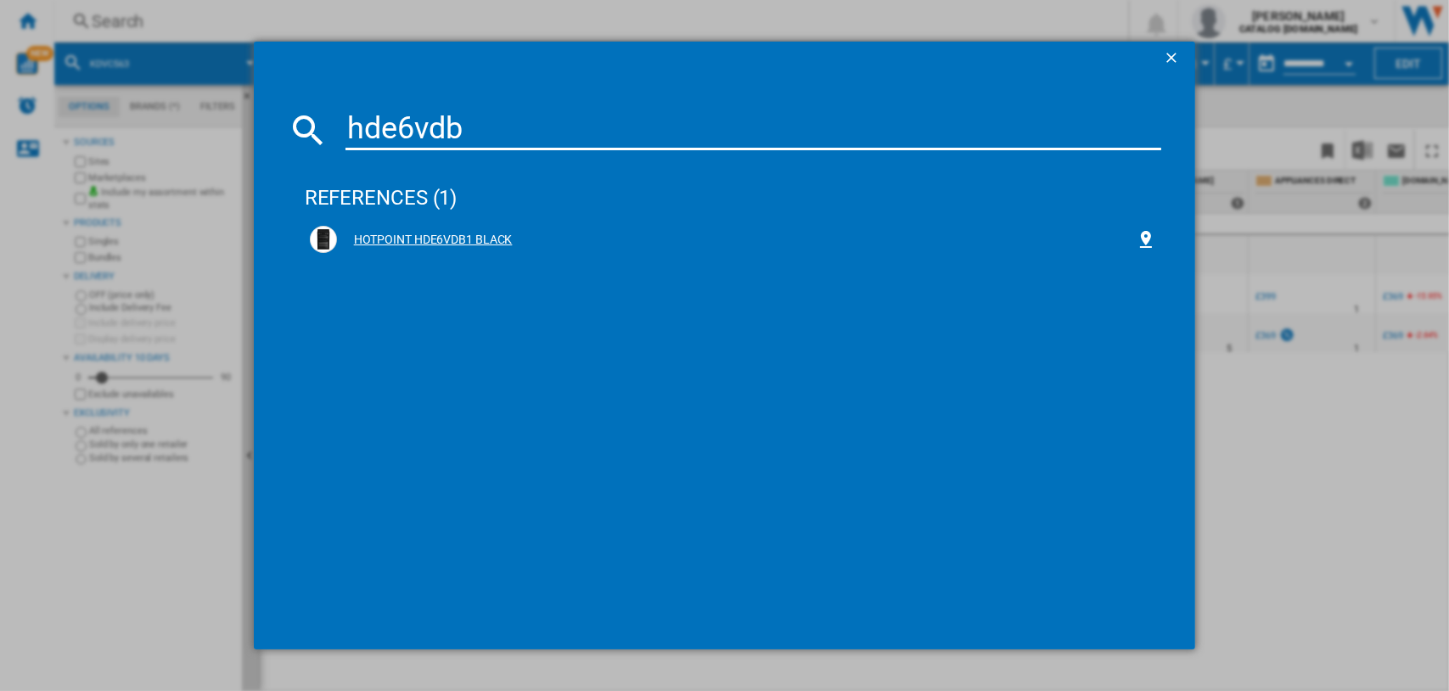
type input "hde6vdb"
click at [389, 235] on div "HOTPOINT HDE6VDB1 BLACK" at bounding box center [737, 240] width 800 height 17
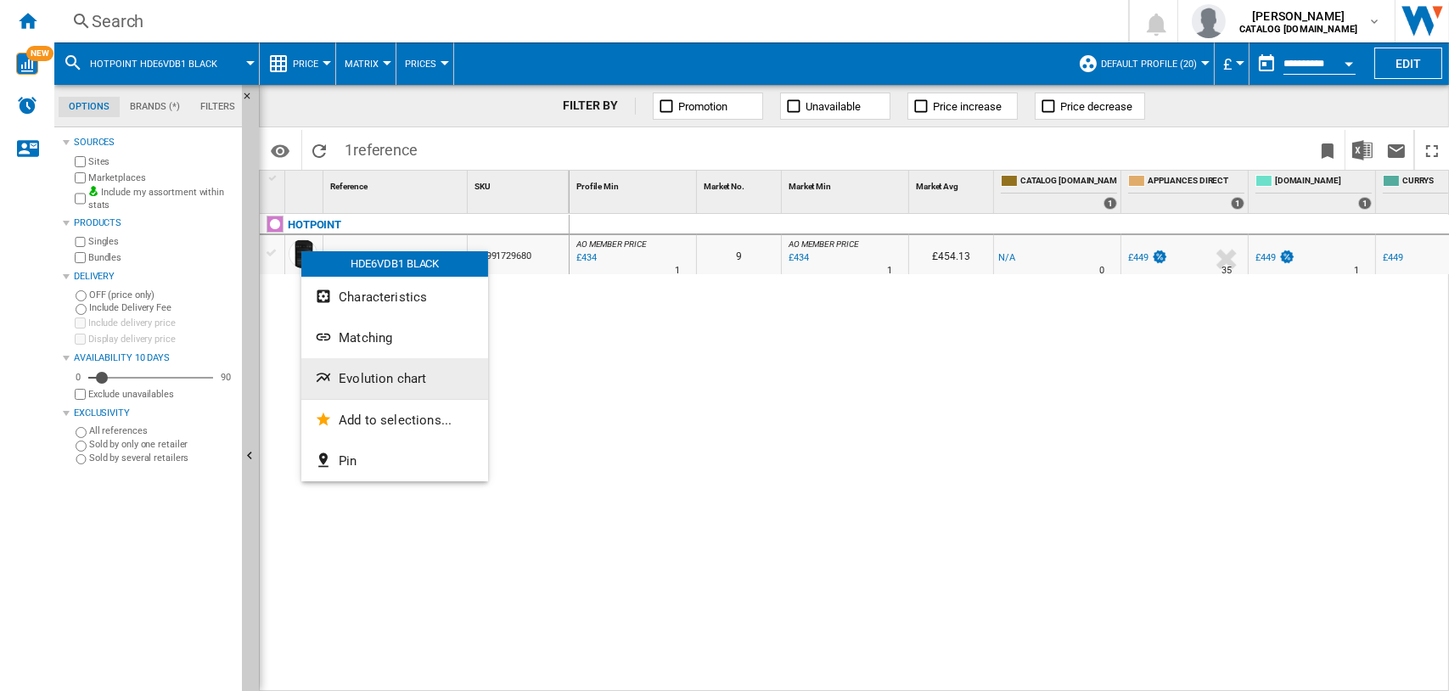
click at [368, 373] on span "Evolution chart" at bounding box center [382, 378] width 87 height 15
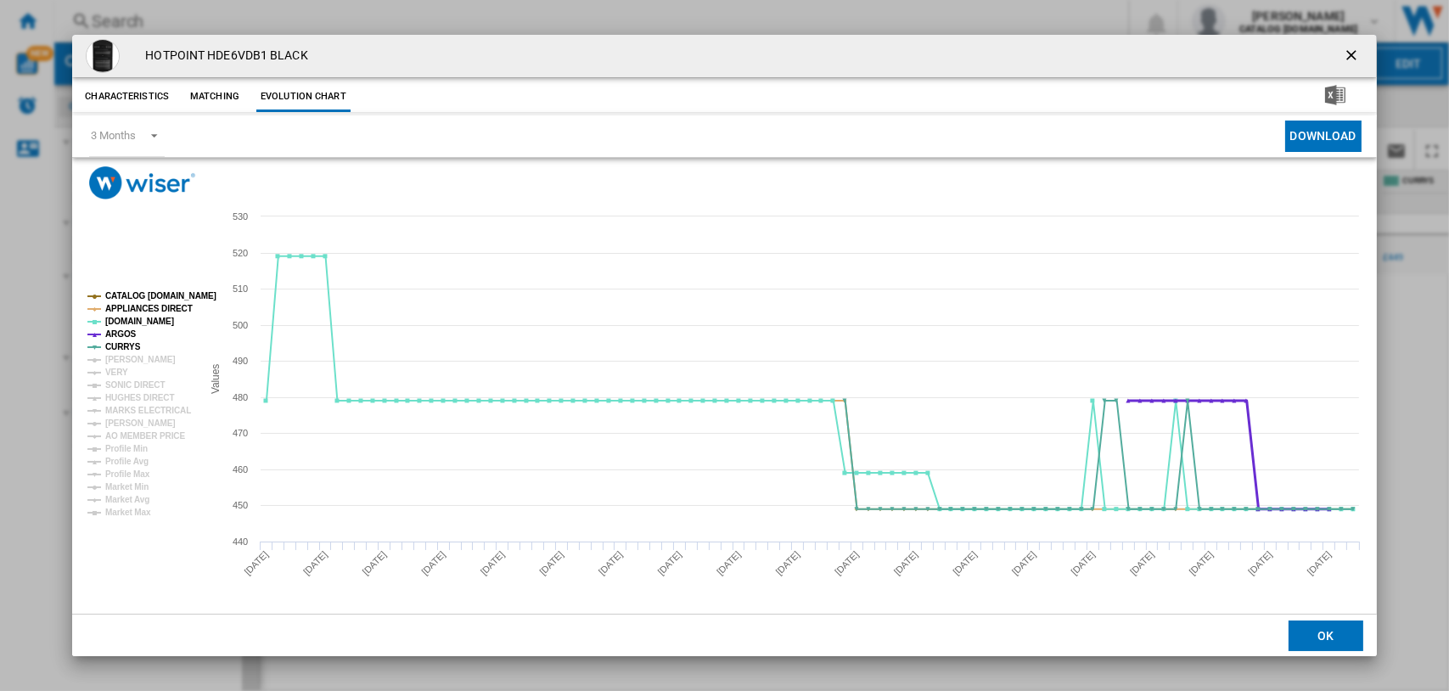
click at [119, 334] on tspan "ARGOS" at bounding box center [120, 333] width 31 height 9
click at [125, 342] on tspan "CURRYS" at bounding box center [123, 346] width 36 height 9
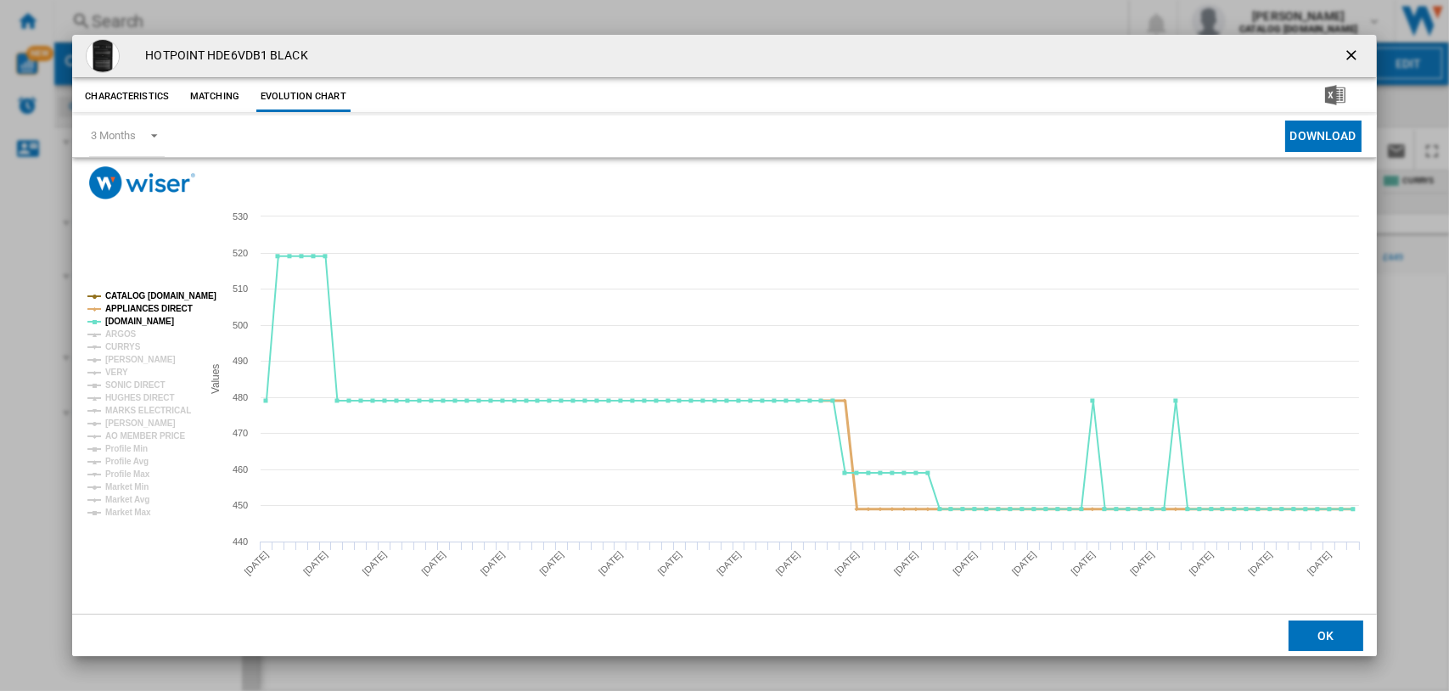
click at [117, 308] on tspan "APPLIANCES DIRECT" at bounding box center [148, 308] width 87 height 9
click at [119, 336] on tspan "ARGOS" at bounding box center [120, 333] width 31 height 9
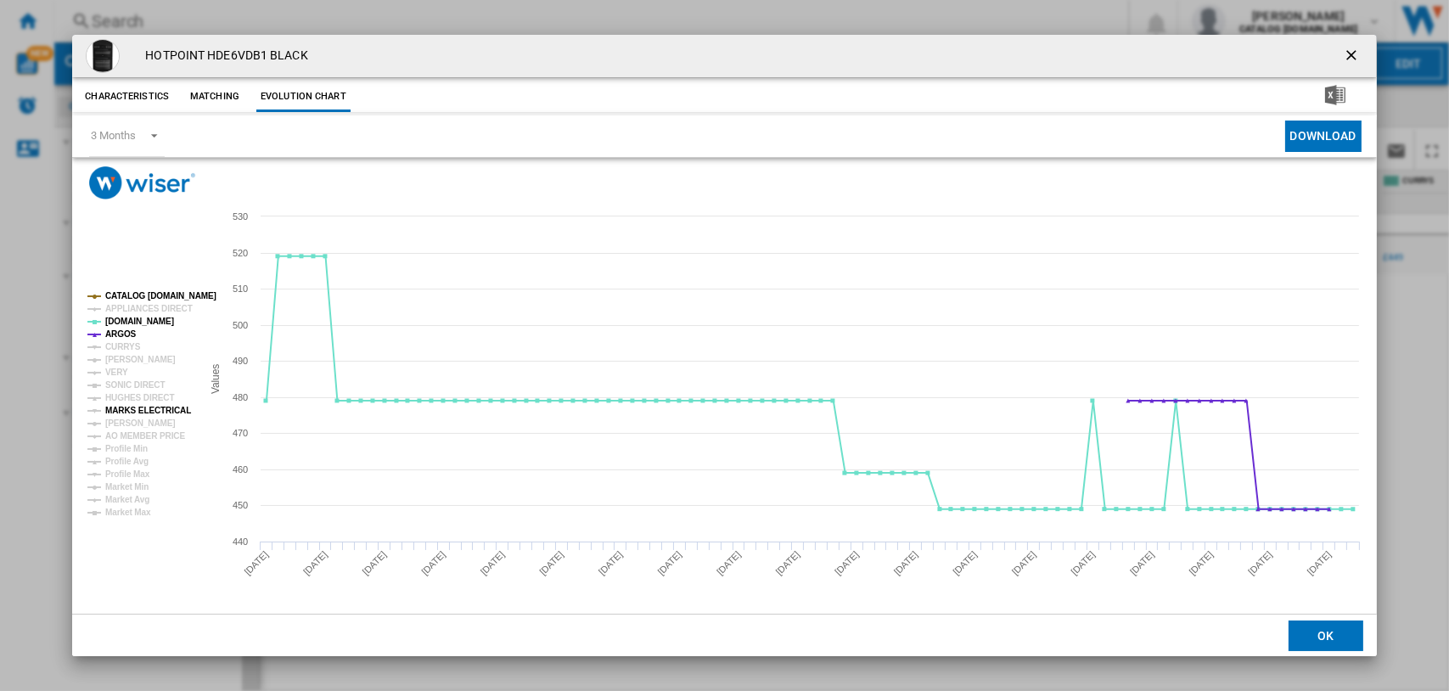
click at [136, 408] on tspan "MARKS ELECTRICAL" at bounding box center [148, 410] width 86 height 9
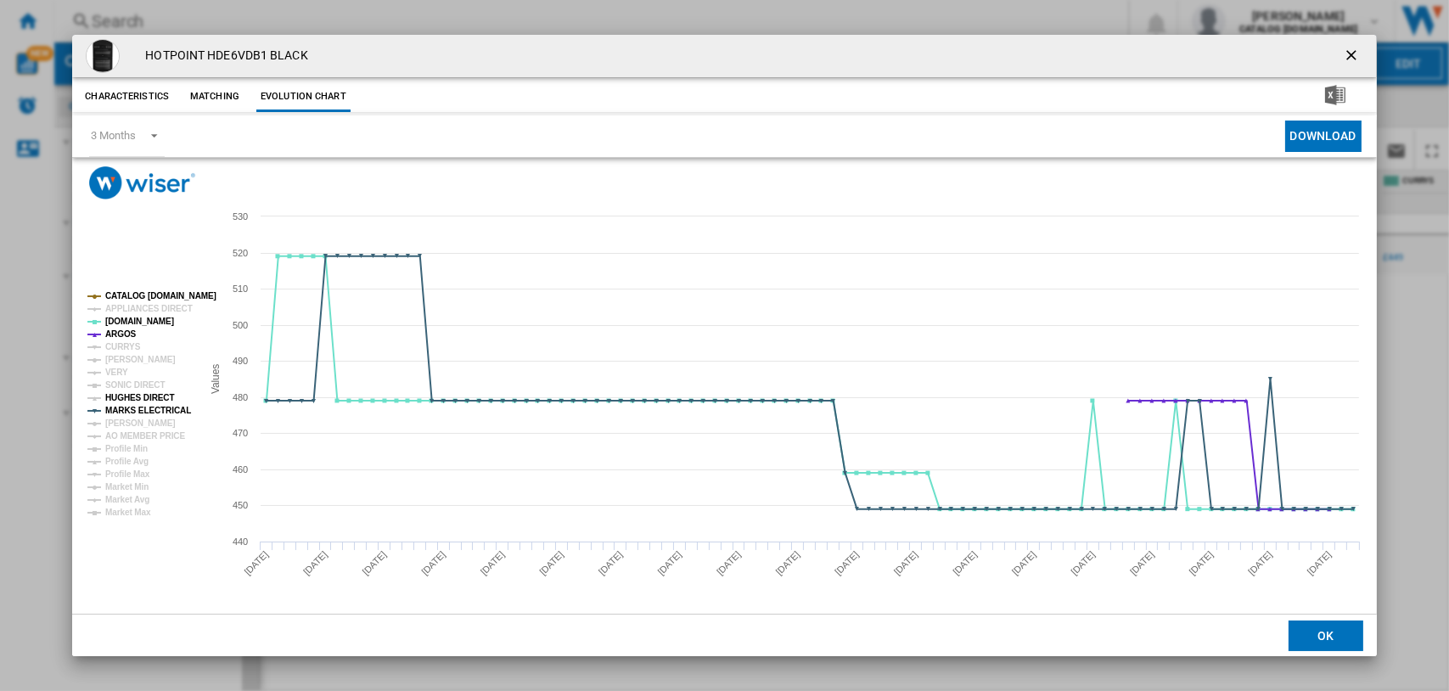
click at [136, 394] on tspan "HUGHES DIRECT" at bounding box center [139, 397] width 69 height 9
click at [118, 343] on tspan "CURRYS" at bounding box center [123, 346] width 36 height 9
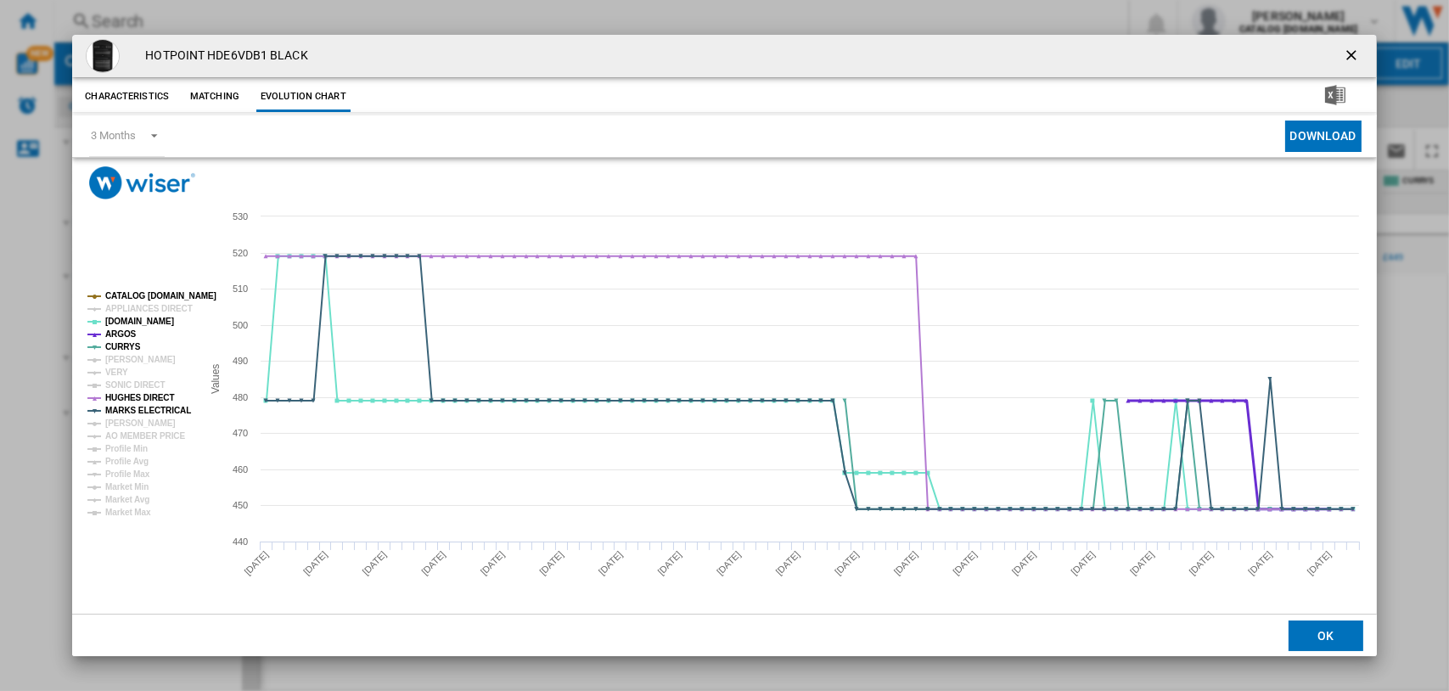
click at [121, 333] on tspan "ARGOS" at bounding box center [120, 333] width 31 height 9
click at [130, 294] on tspan "CATALOG [DOMAIN_NAME]" at bounding box center [160, 295] width 111 height 9
click at [138, 393] on tspan "HUGHES DIRECT" at bounding box center [139, 397] width 69 height 9
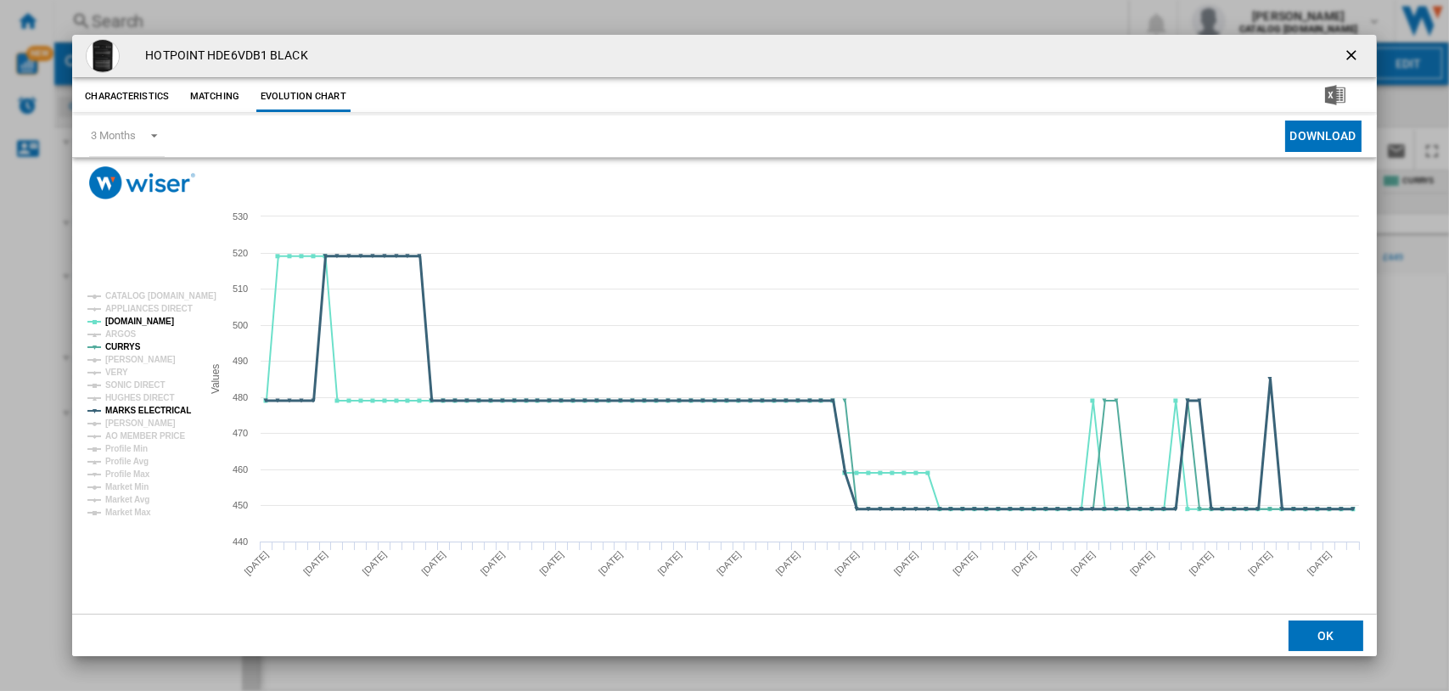
click at [138, 406] on tspan "MARKS ELECTRICAL" at bounding box center [148, 410] width 86 height 9
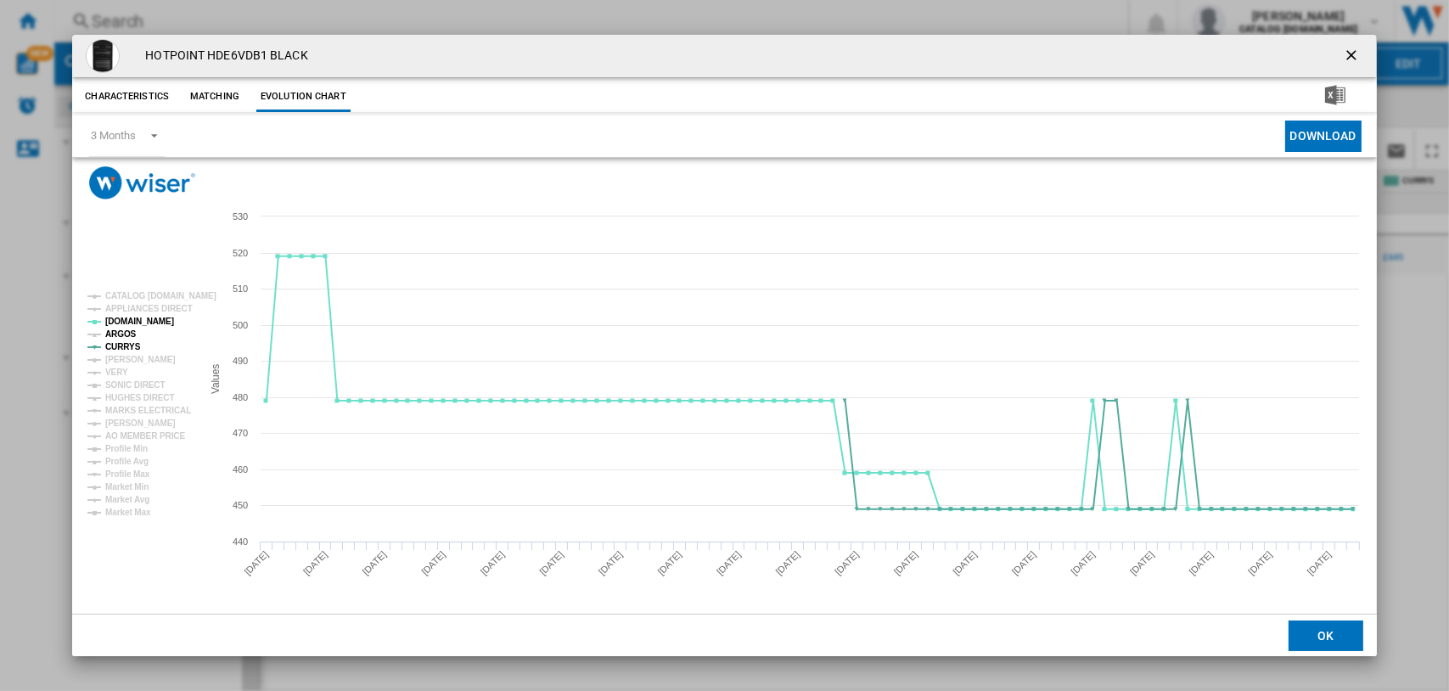
click at [124, 332] on tspan "ARGOS" at bounding box center [120, 333] width 31 height 9
click at [133, 360] on tspan "[PERSON_NAME]" at bounding box center [140, 359] width 70 height 9
click at [135, 407] on tspan "MARKS ELECTRICAL" at bounding box center [148, 410] width 86 height 9
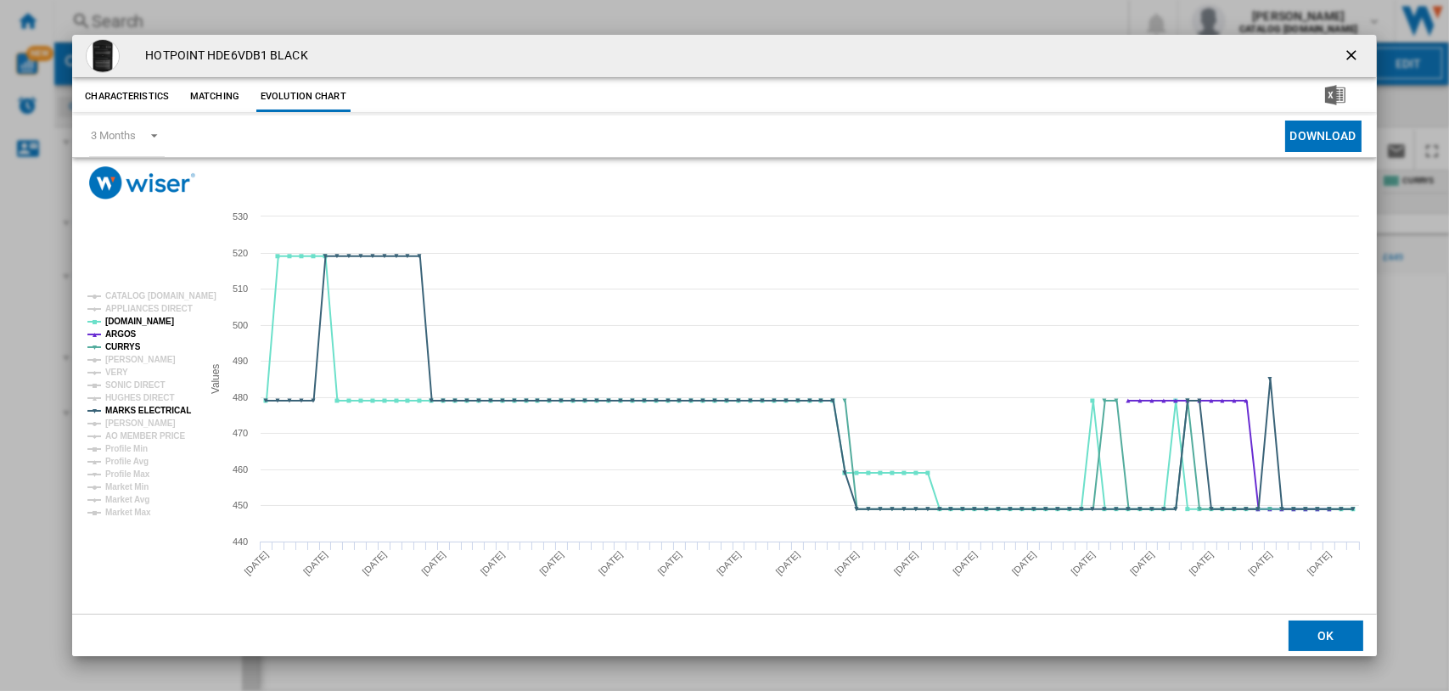
click at [1353, 54] on ng-md-icon "getI18NText('BUTTONS.CLOSE_DIALOG')" at bounding box center [1353, 57] width 20 height 20
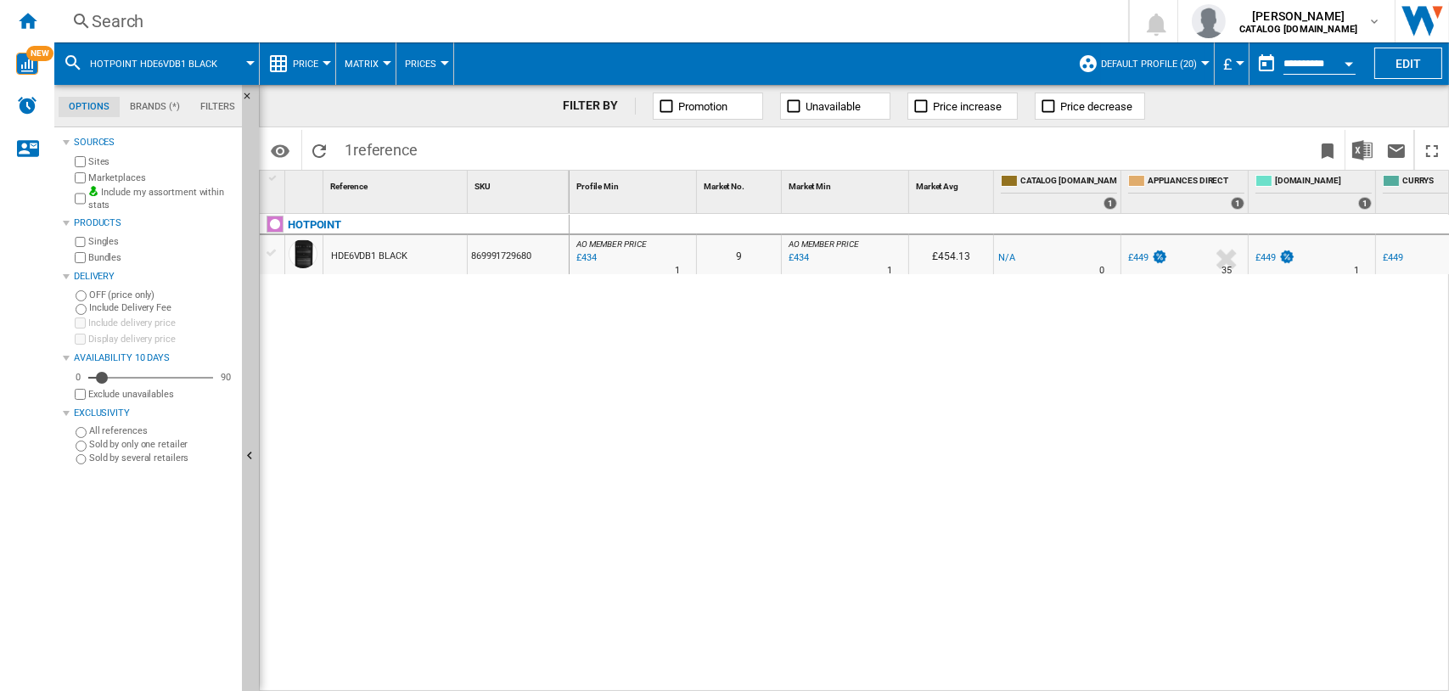
click at [119, 25] on div "Search" at bounding box center [588, 21] width 992 height 24
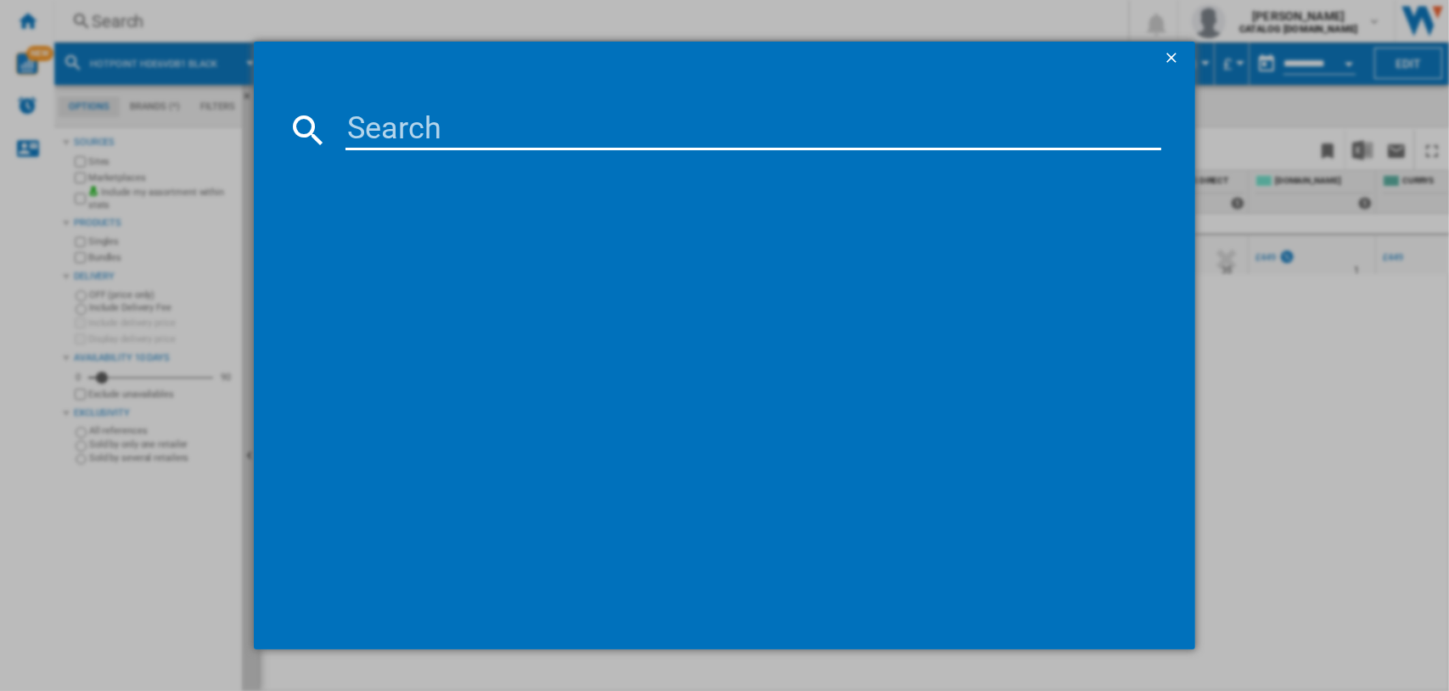
click at [387, 140] on input at bounding box center [753, 129] width 817 height 41
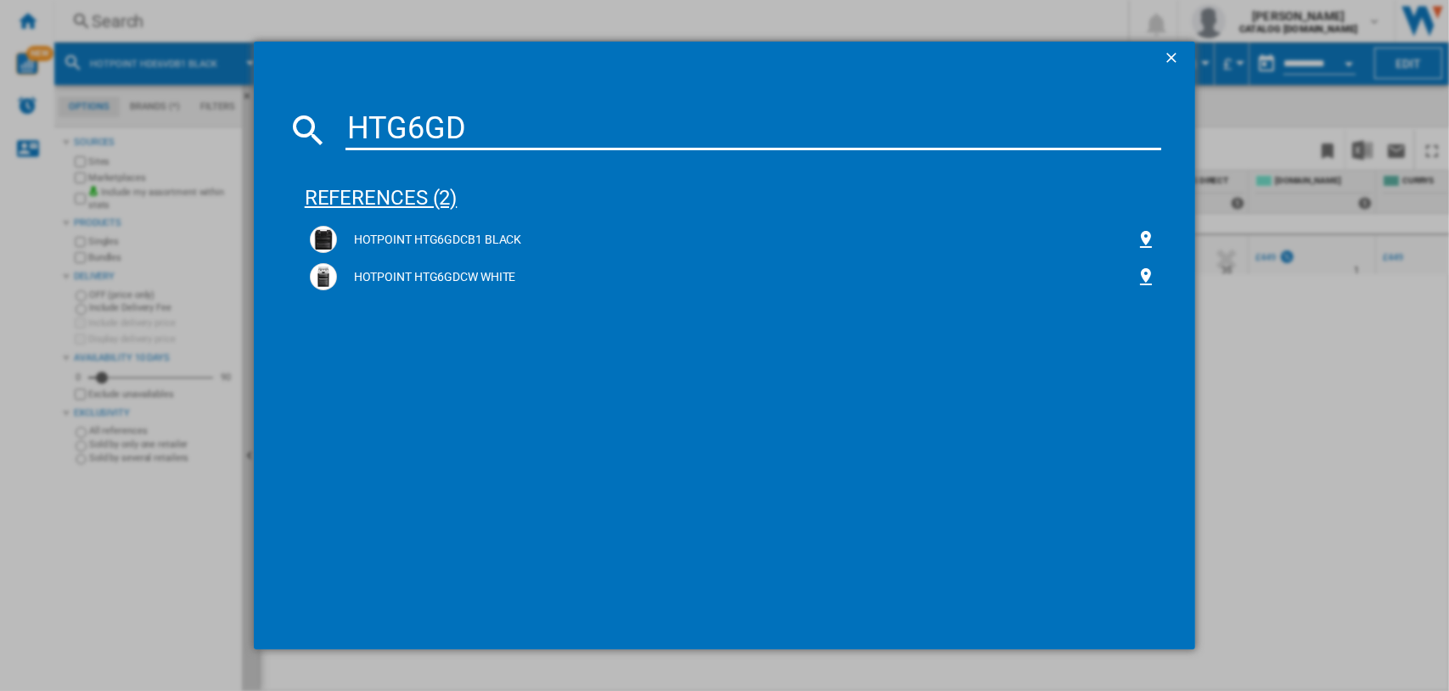
type input "HTG6GD"
click at [420, 195] on div "references (2)" at bounding box center [733, 190] width 857 height 63
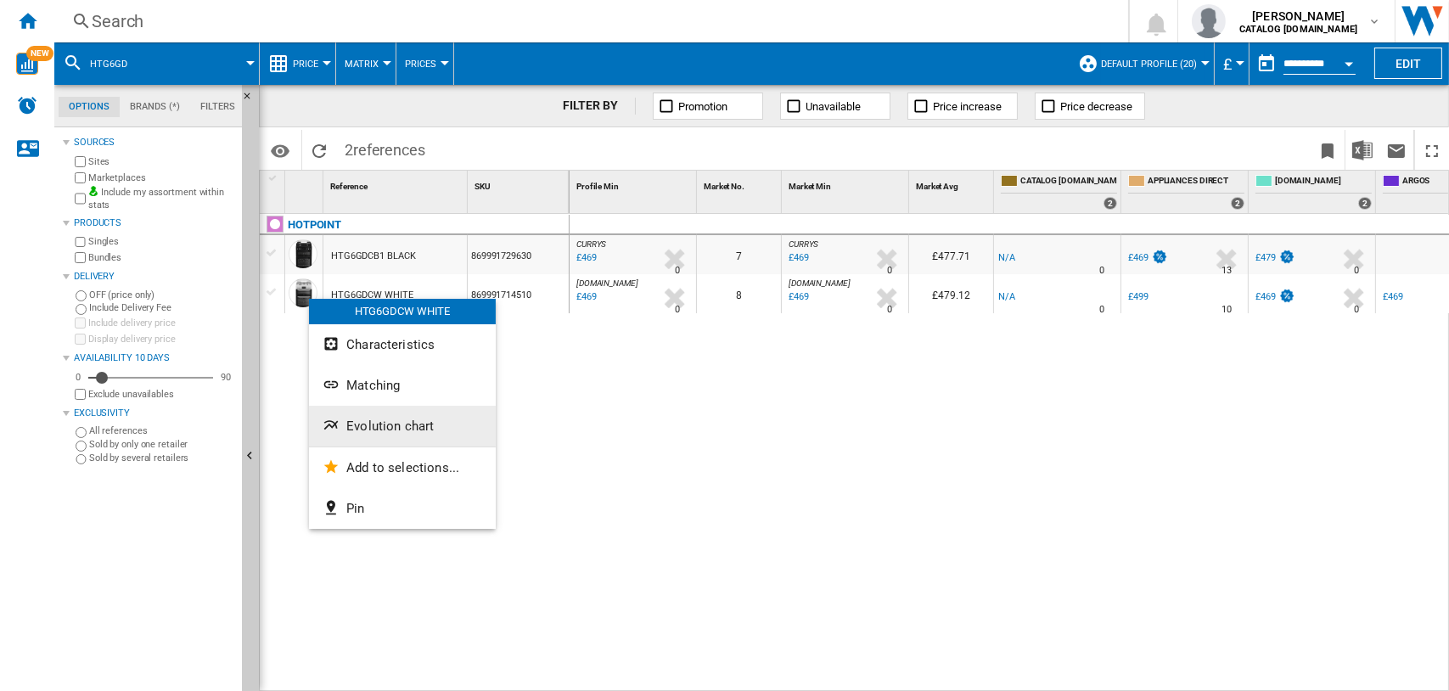
click at [374, 425] on span "Evolution chart" at bounding box center [389, 425] width 87 height 15
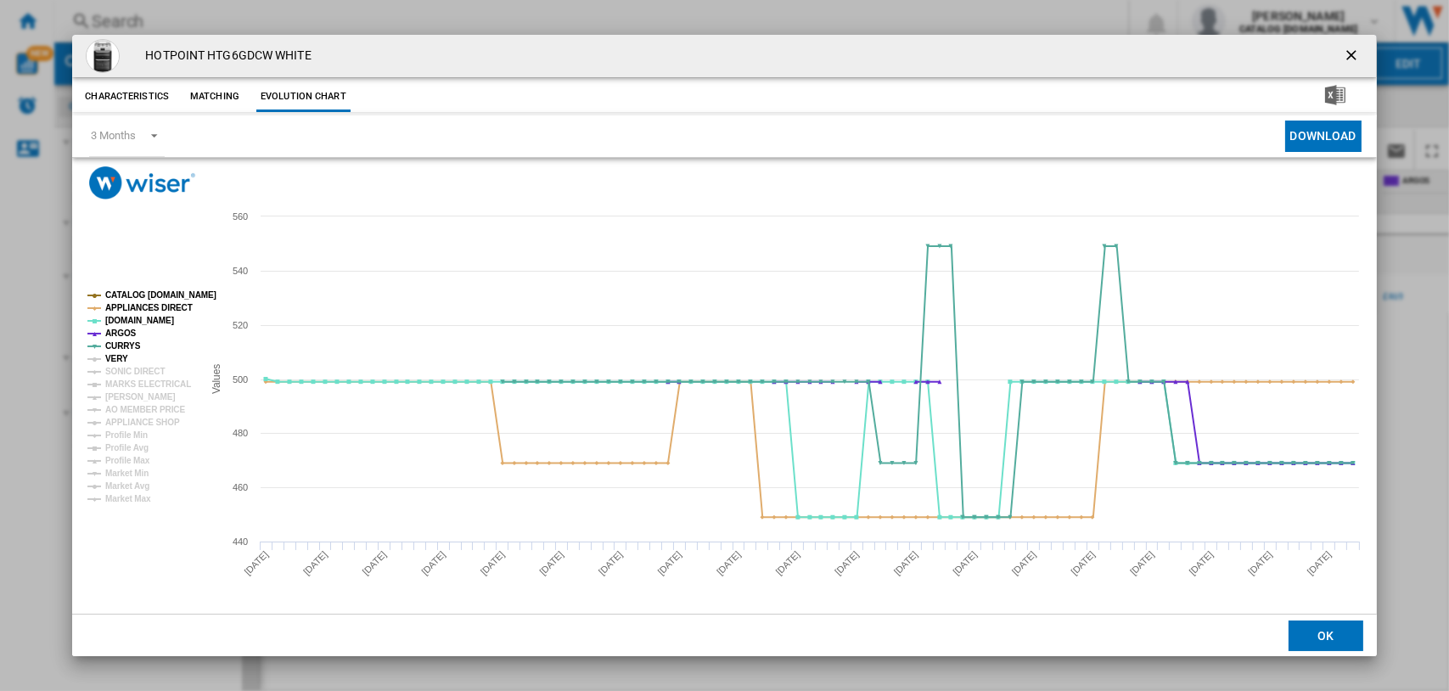
click at [109, 354] on tspan "VERY" at bounding box center [116, 358] width 23 height 9
click at [124, 367] on tspan "SONIC DIRECT" at bounding box center [134, 371] width 59 height 9
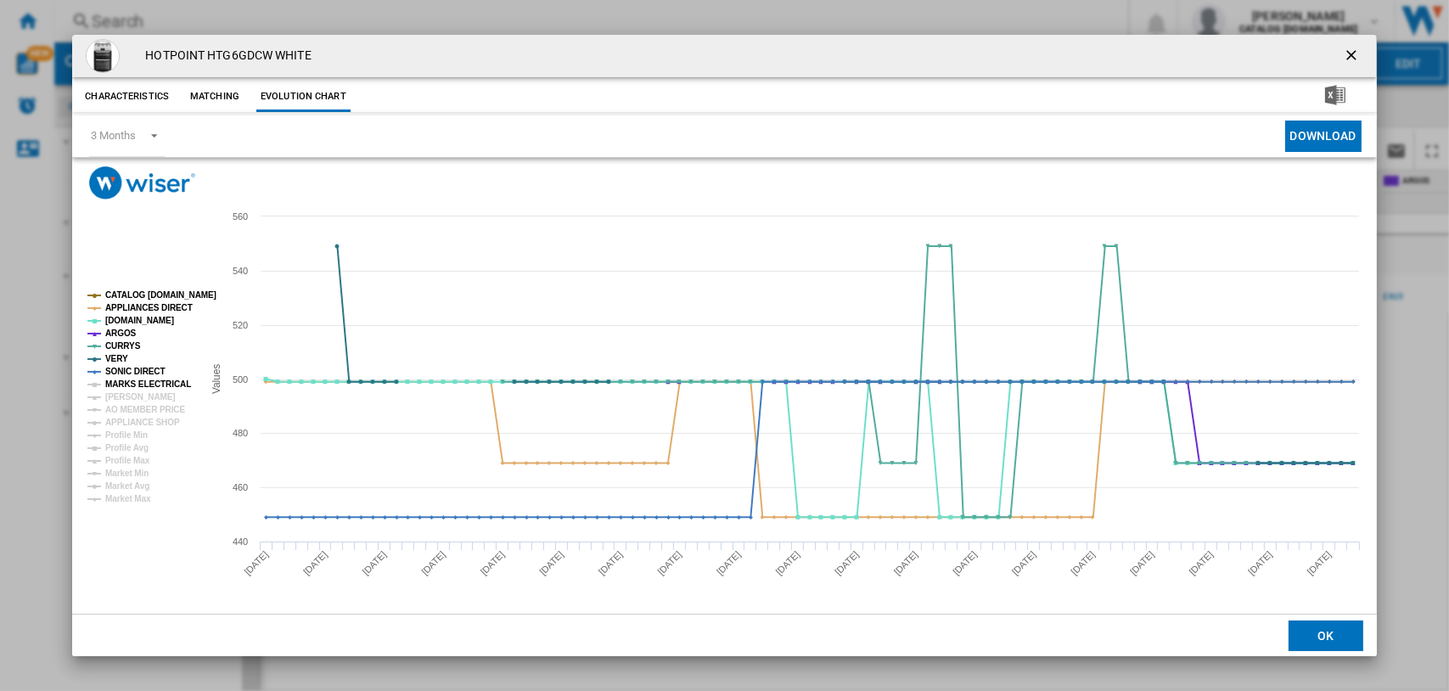
click at [132, 379] on tspan "MARKS ELECTRICAL" at bounding box center [148, 383] width 86 height 9
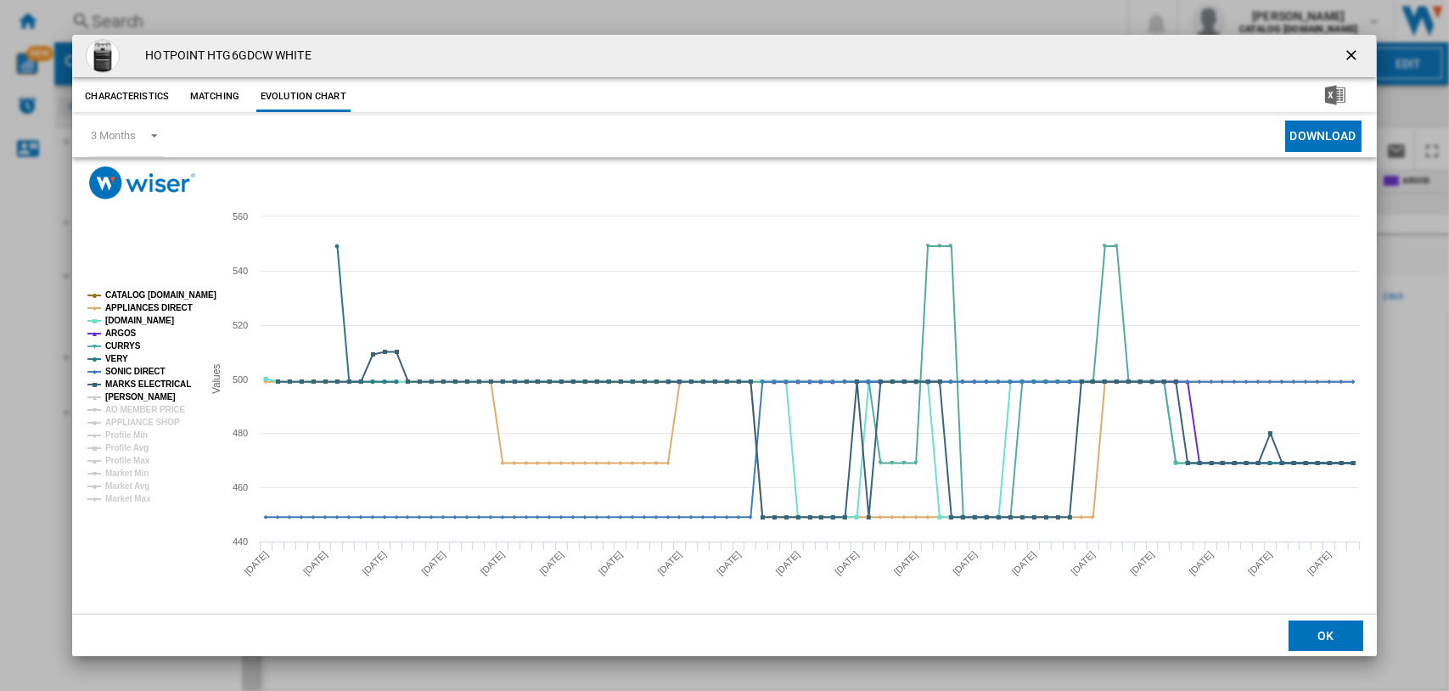
click at [134, 392] on tspan "[PERSON_NAME]" at bounding box center [140, 396] width 70 height 9
click at [1350, 57] on ng-md-icon "getI18NText('BUTTONS.CLOSE_DIALOG')" at bounding box center [1353, 57] width 20 height 20
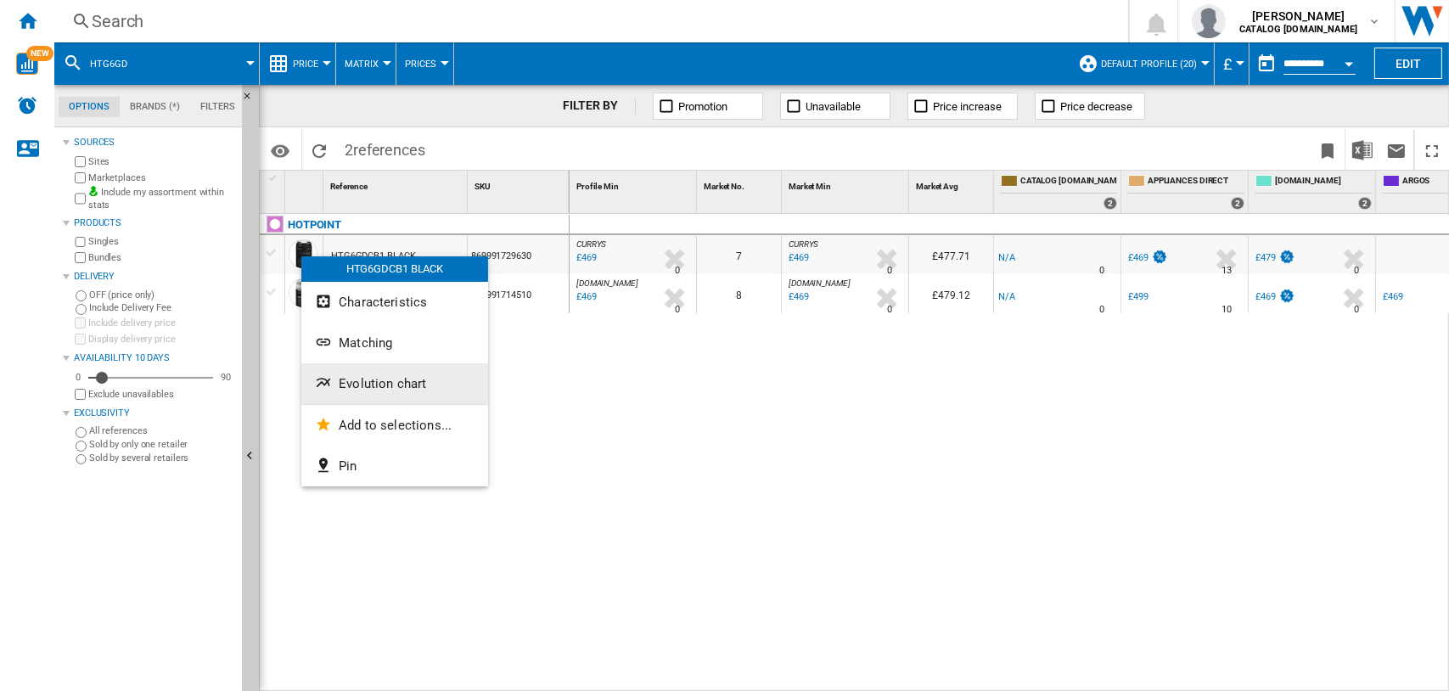
click at [364, 381] on span "Evolution chart" at bounding box center [382, 383] width 87 height 15
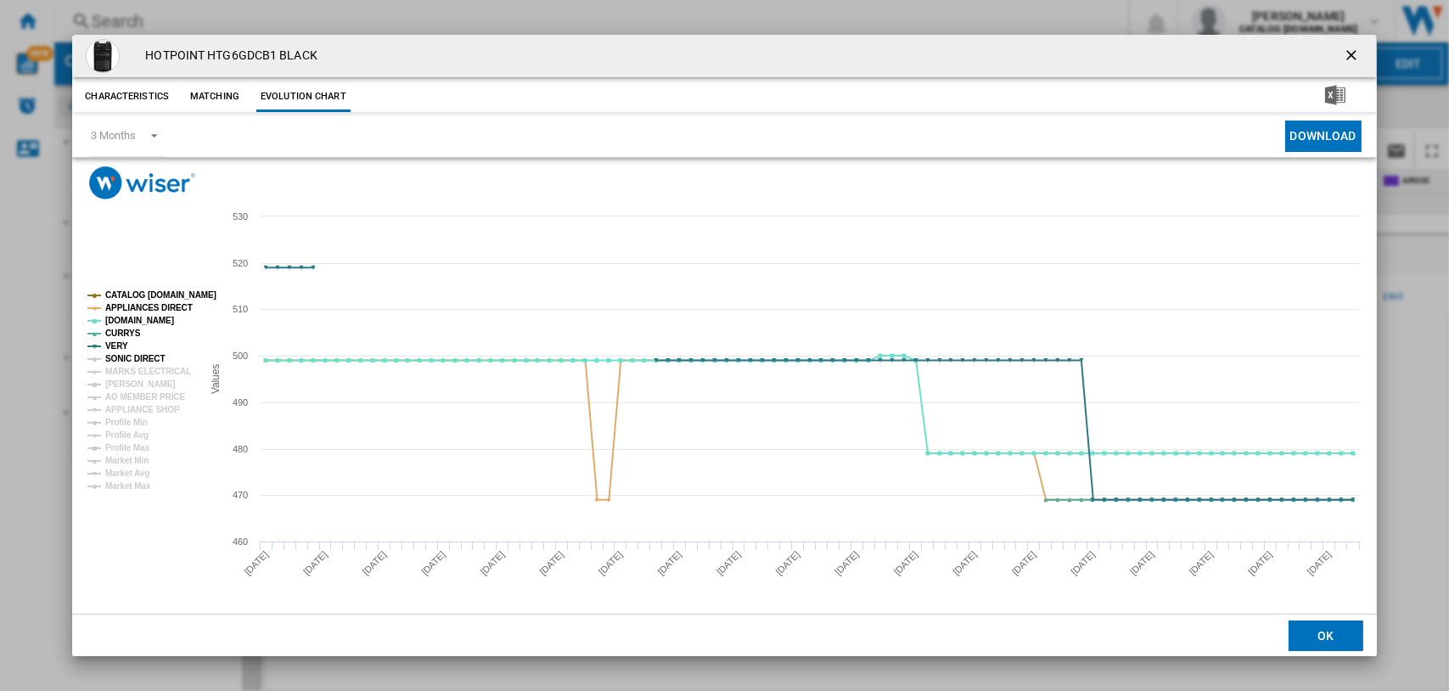
click at [115, 354] on tspan "SONIC DIRECT" at bounding box center [134, 358] width 59 height 9
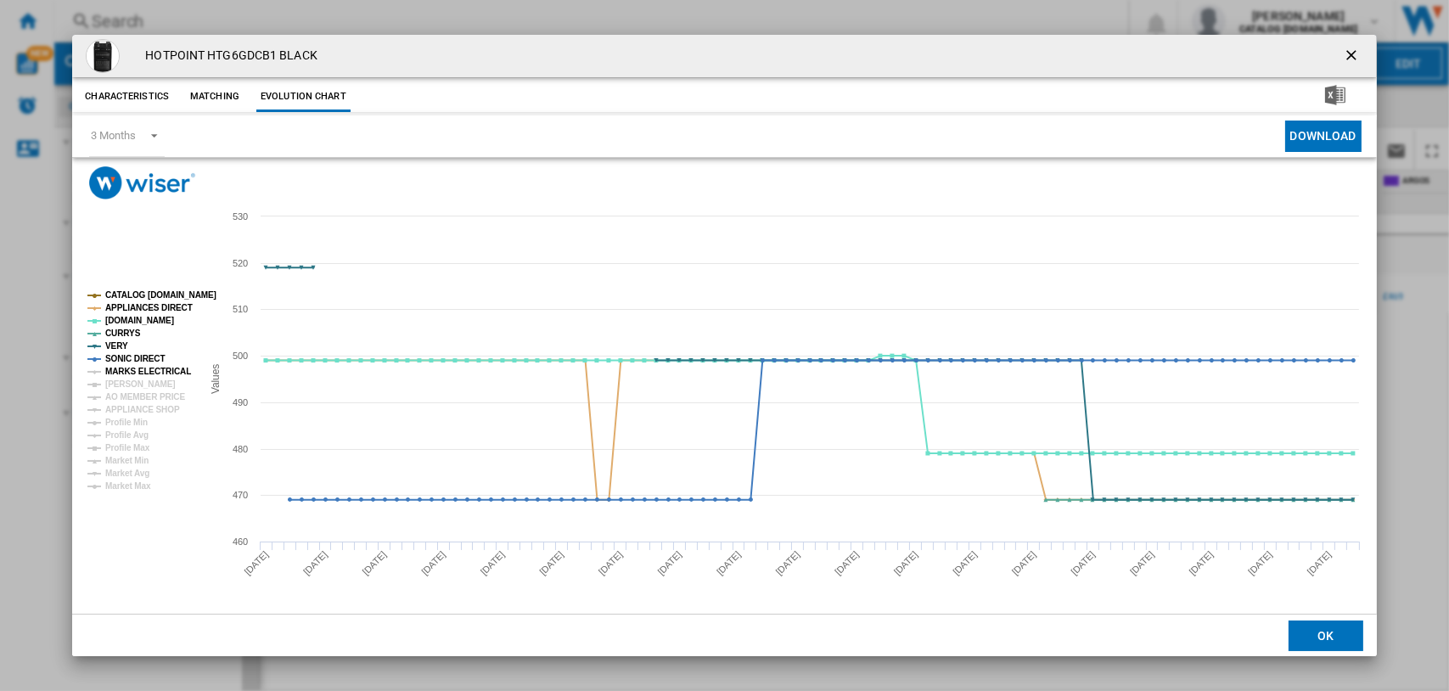
click at [126, 375] on tspan "MARKS ELECTRICAL" at bounding box center [148, 371] width 86 height 9
click at [130, 384] on tspan "[PERSON_NAME]" at bounding box center [140, 383] width 70 height 9
click at [136, 407] on tspan "APPLIANCE SHOP" at bounding box center [142, 409] width 75 height 9
